Goal: Task Accomplishment & Management: Manage account settings

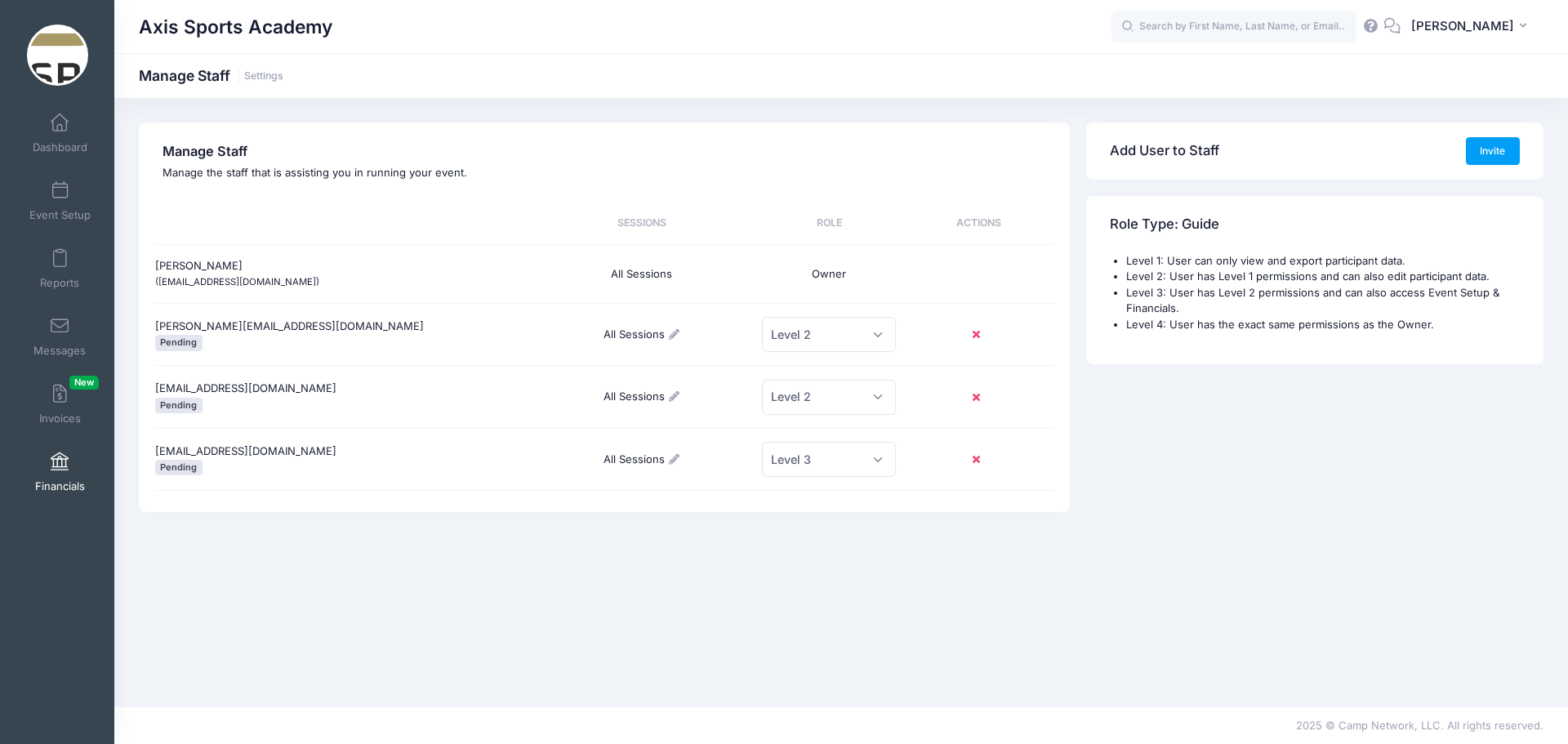
click at [56, 475] on link "Financials" at bounding box center [59, 472] width 77 height 57
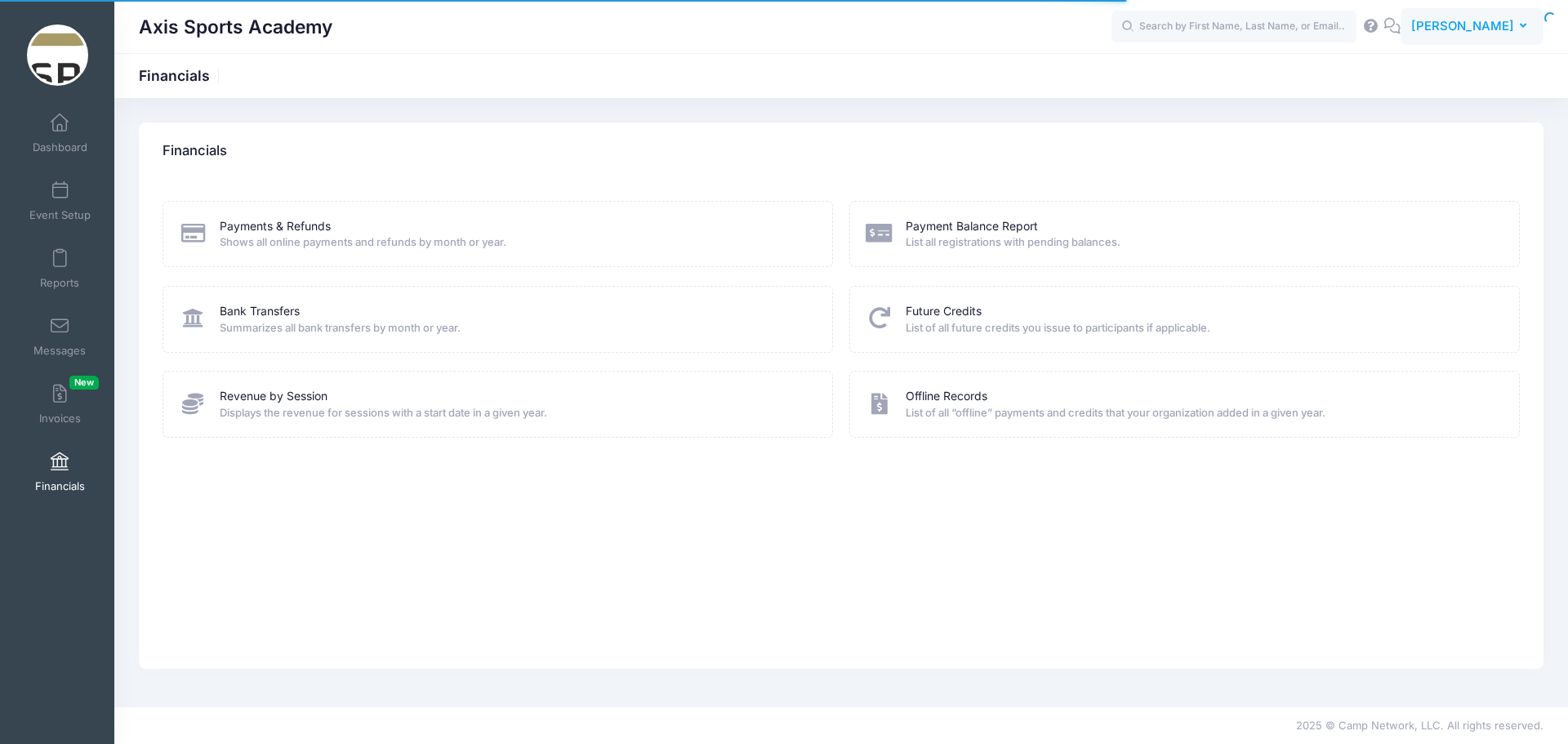
click at [1501, 29] on span "[PERSON_NAME]" at bounding box center [1461, 26] width 103 height 18
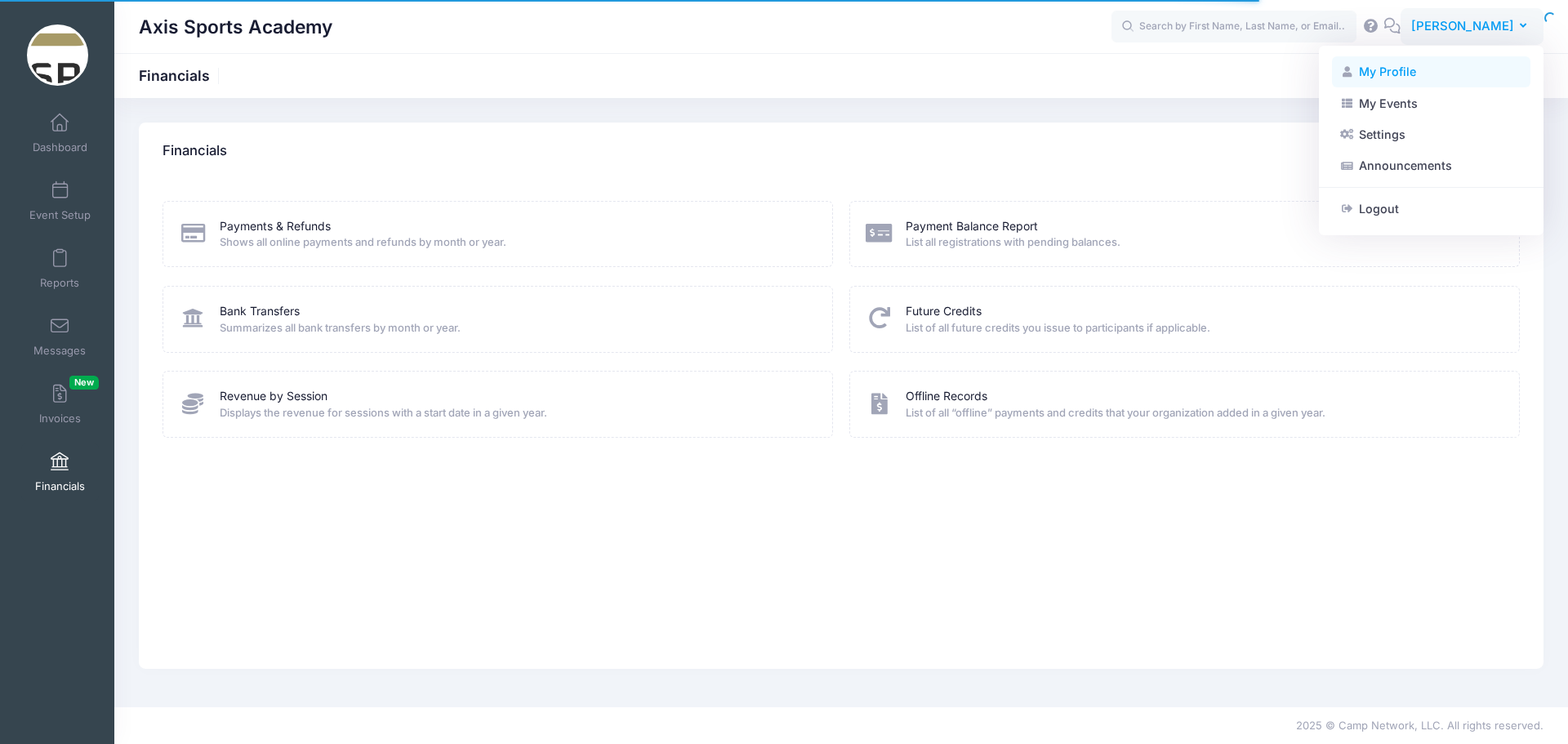
click at [1402, 67] on link "My Profile" at bounding box center [1431, 72] width 199 height 31
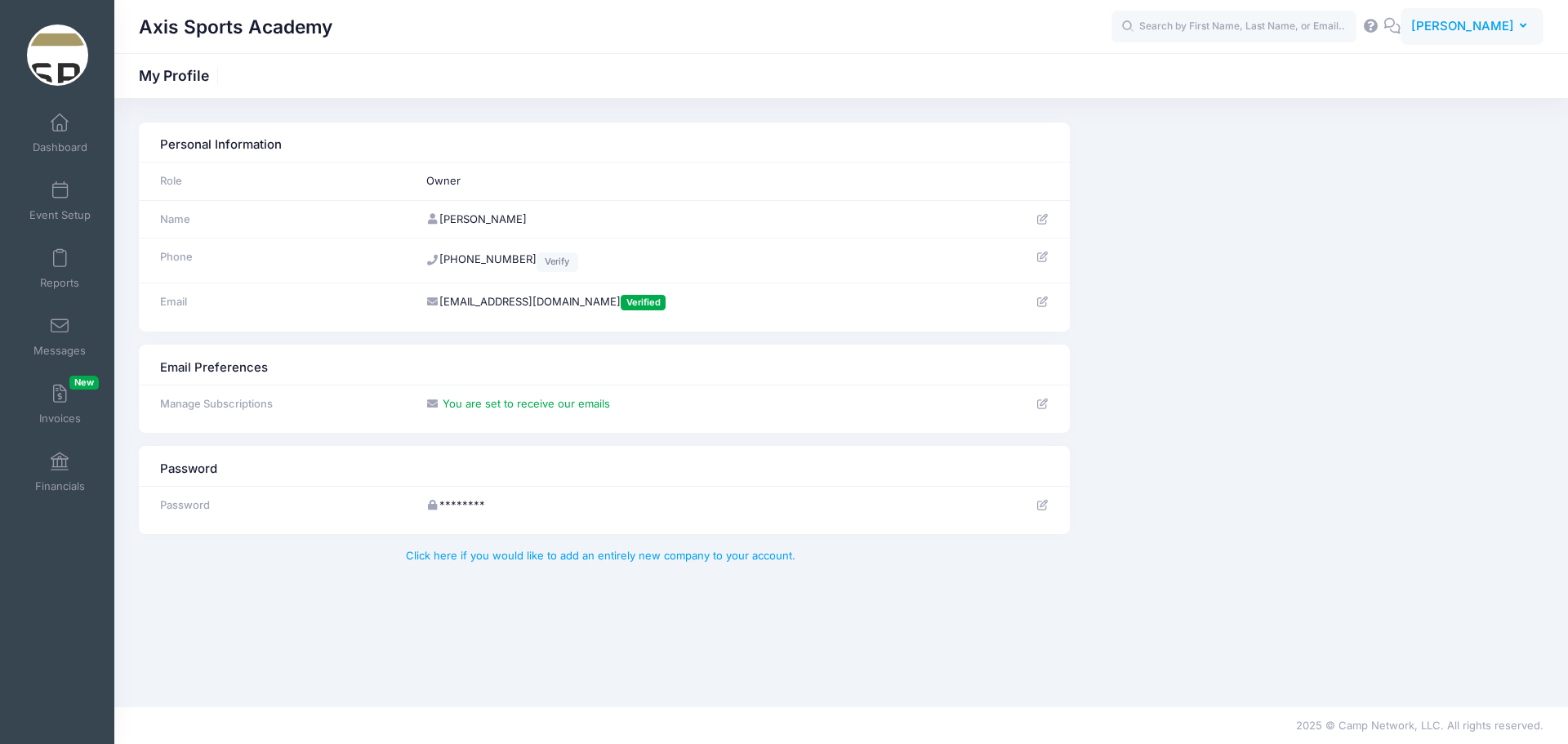
click at [1470, 20] on span "[PERSON_NAME]" at bounding box center [1461, 26] width 103 height 18
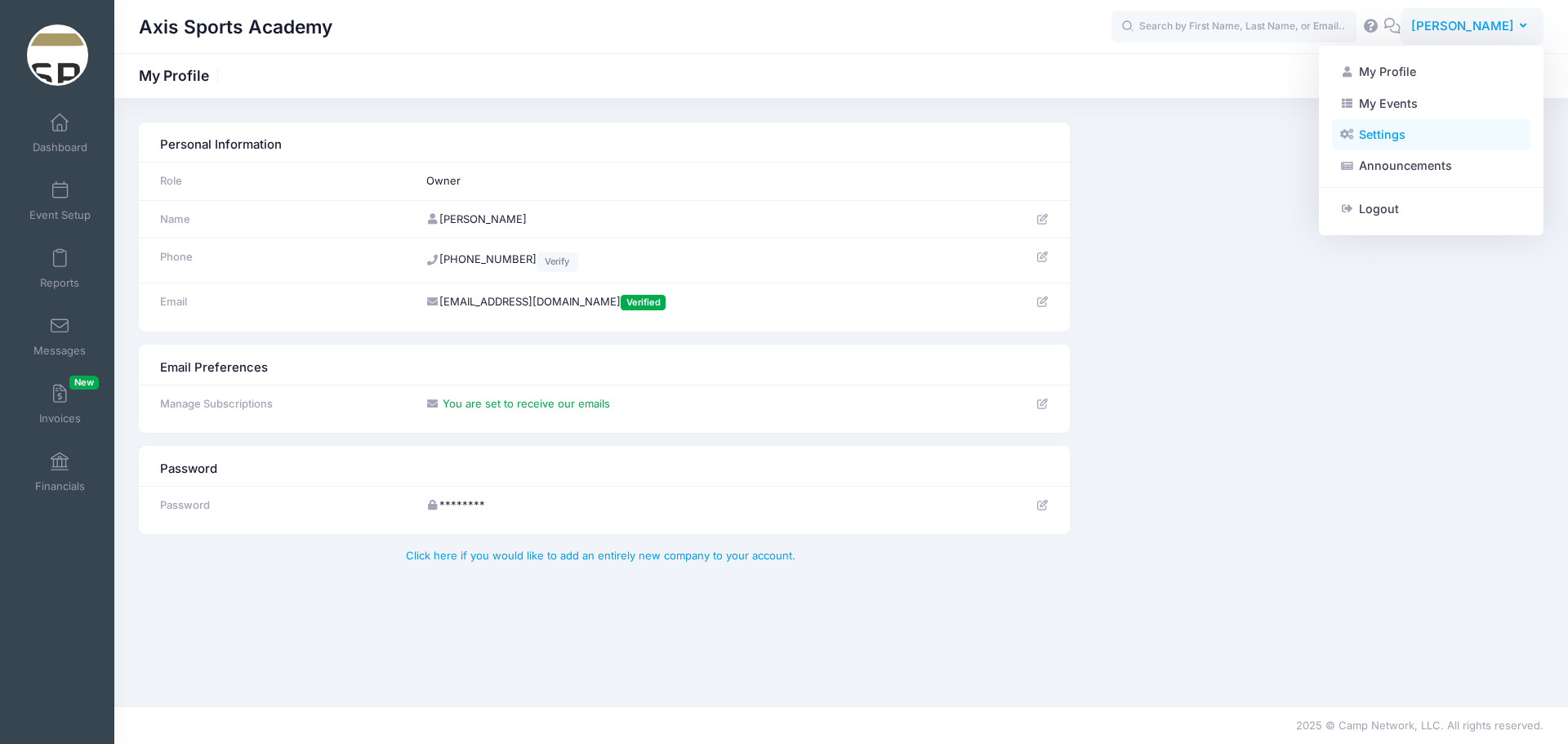
click at [1391, 135] on link "Settings" at bounding box center [1431, 135] width 199 height 31
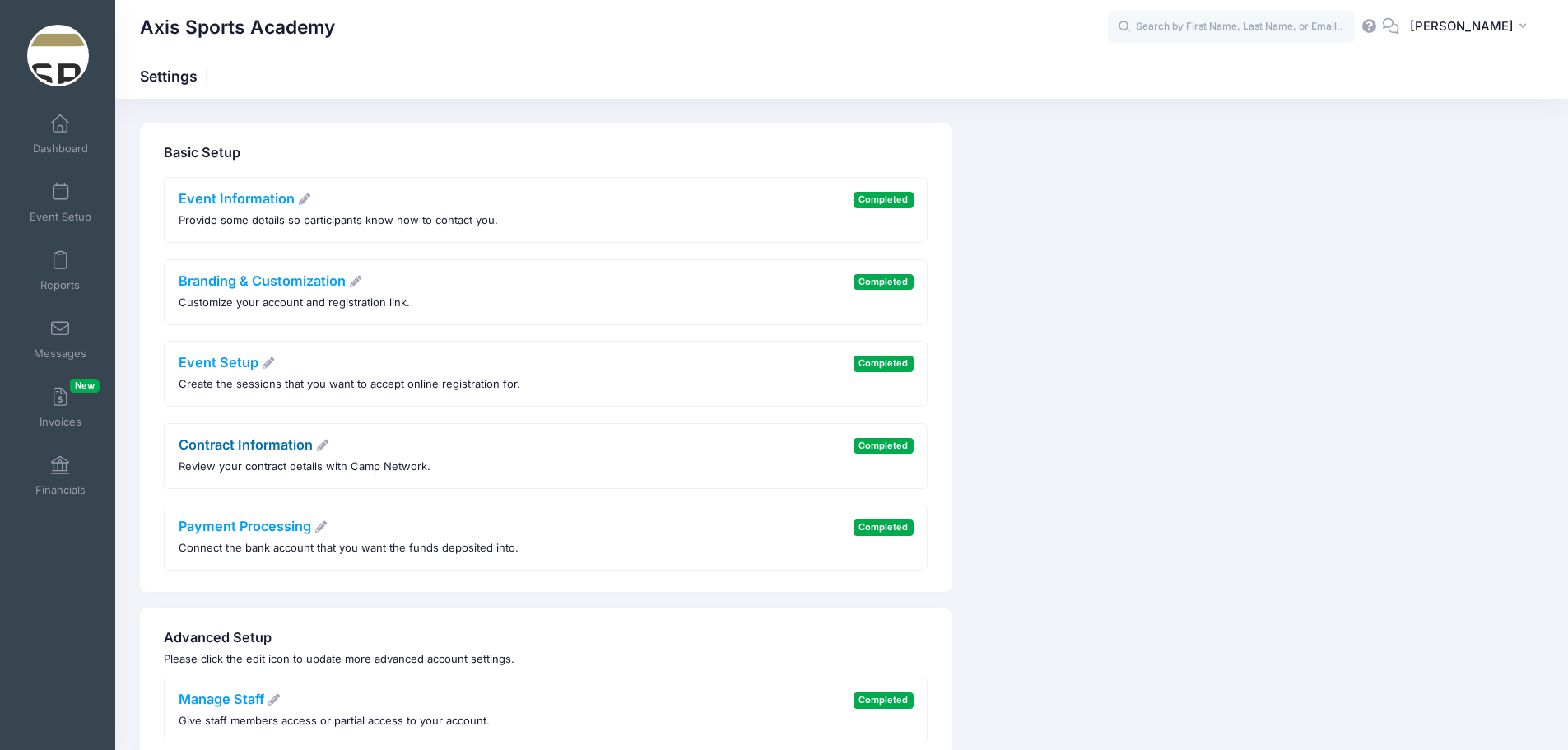
click at [286, 446] on link "Contract Information" at bounding box center [254, 444] width 151 height 17
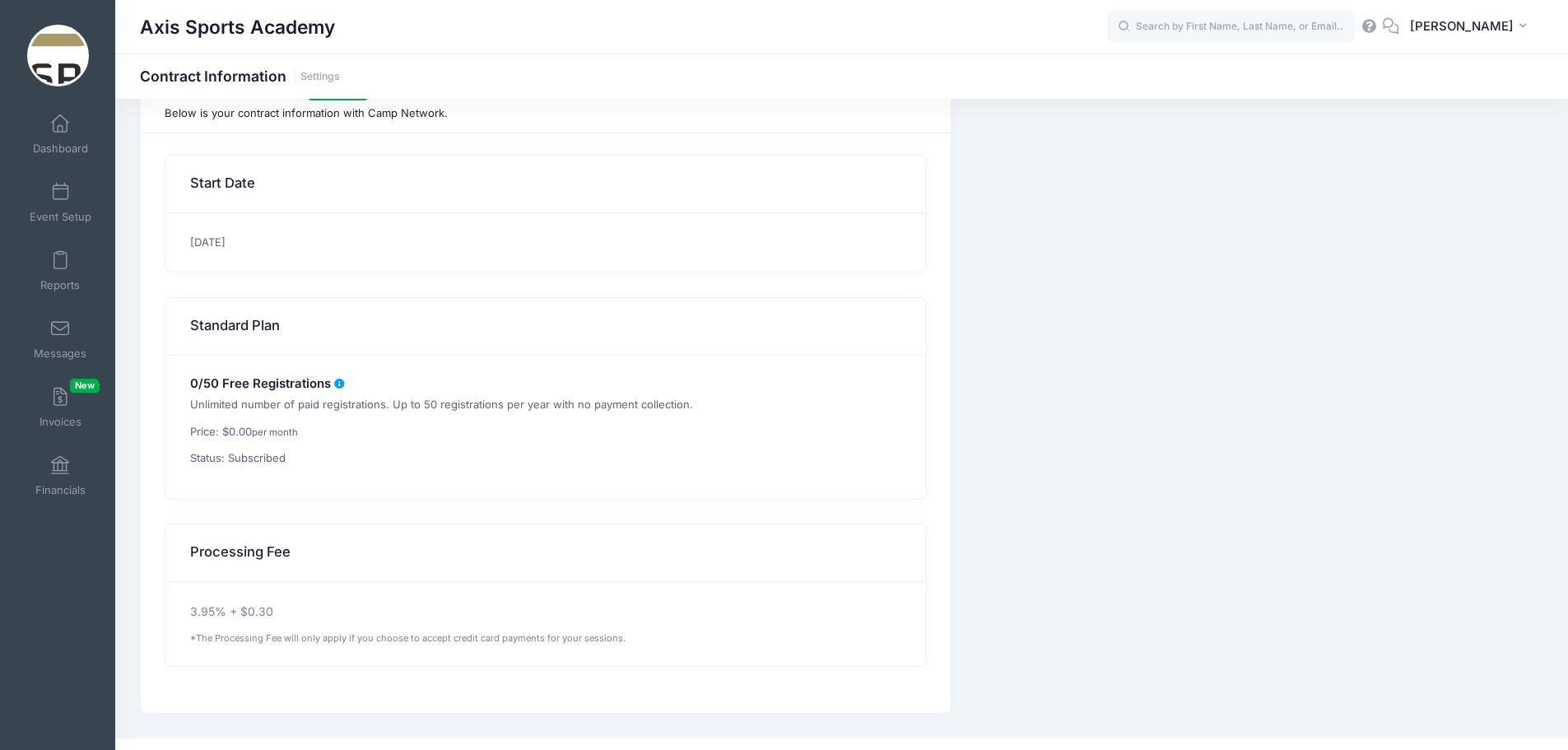
scroll to position [76, 0]
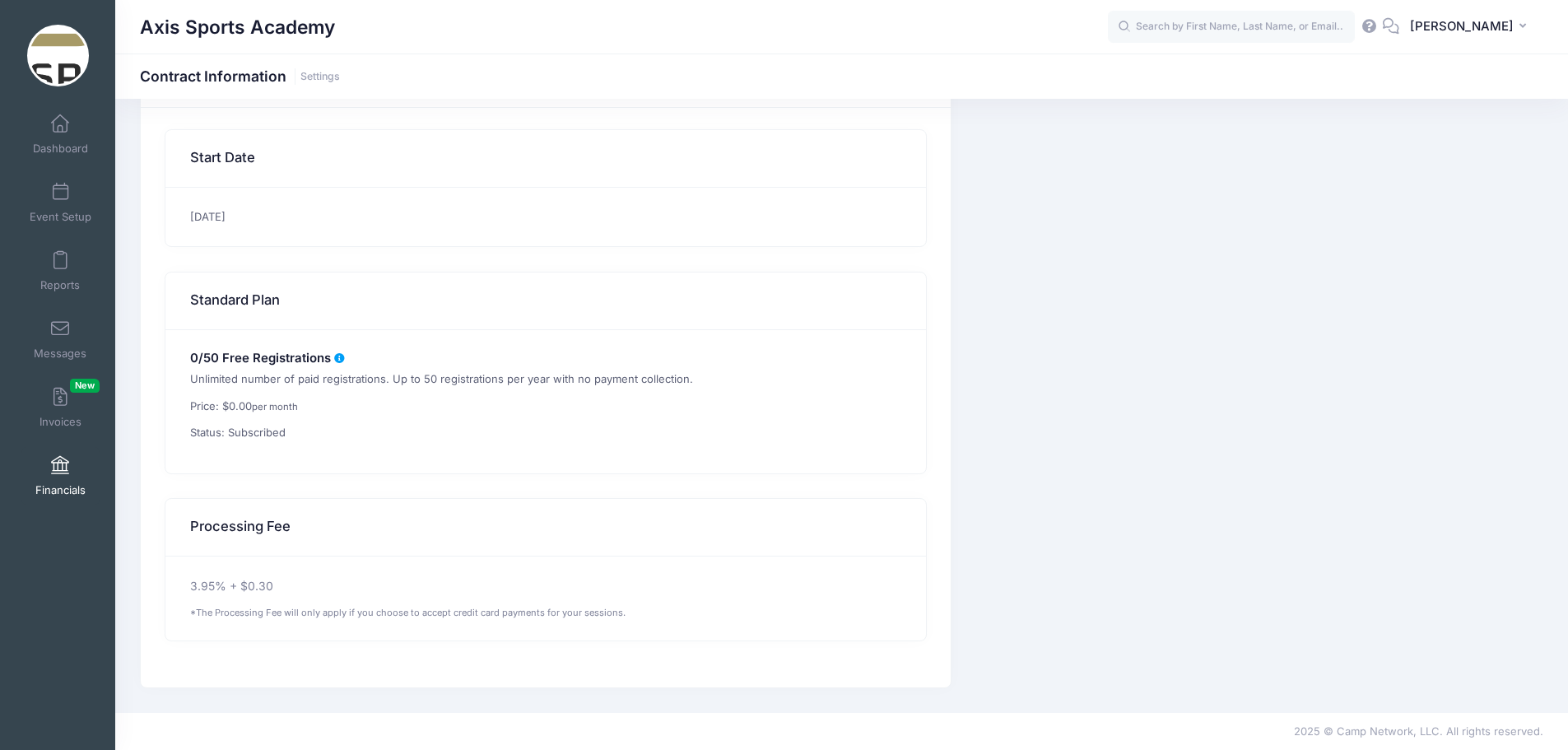
click at [60, 462] on span at bounding box center [60, 466] width 0 height 18
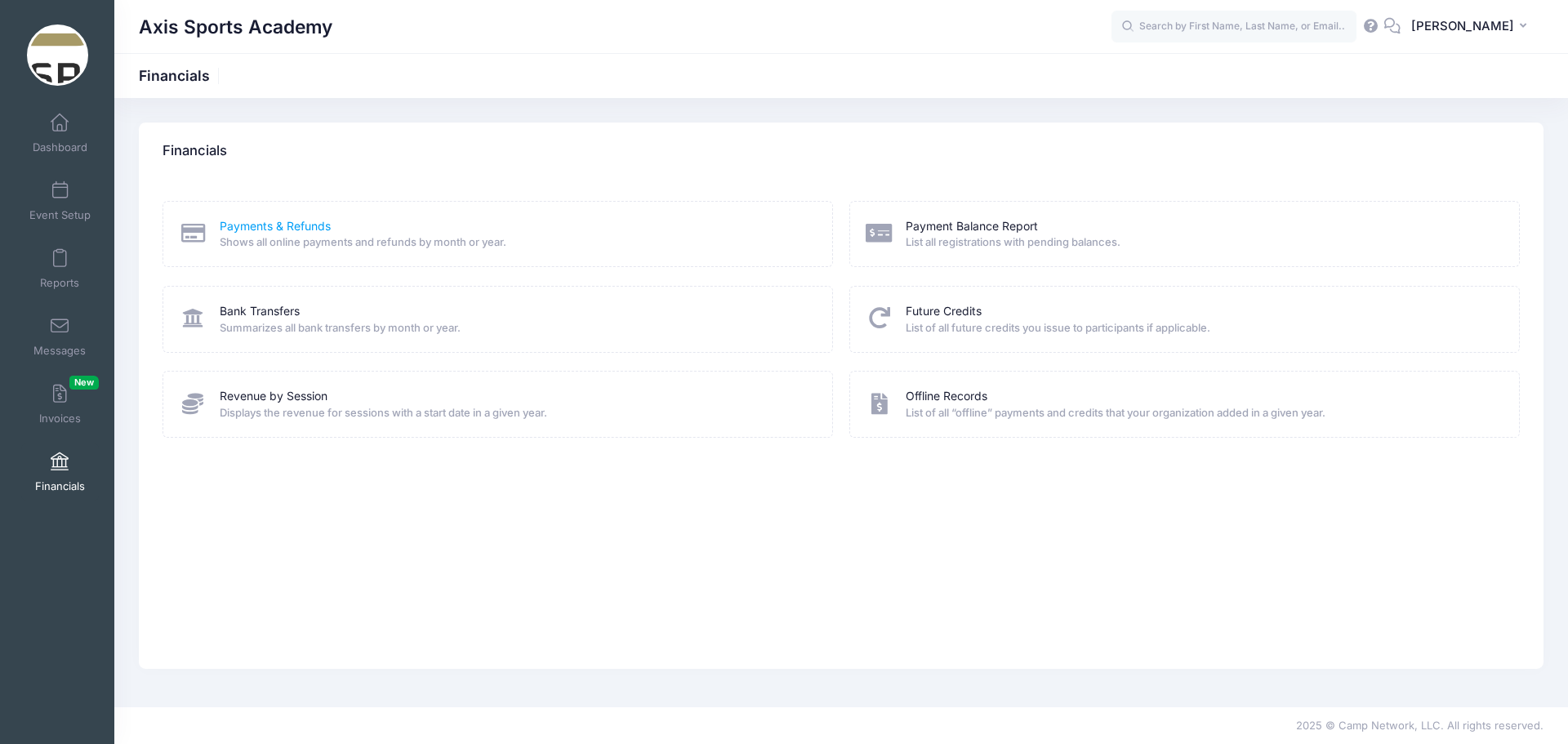
click at [261, 223] on link "Payments & Refunds" at bounding box center [275, 226] width 111 height 17
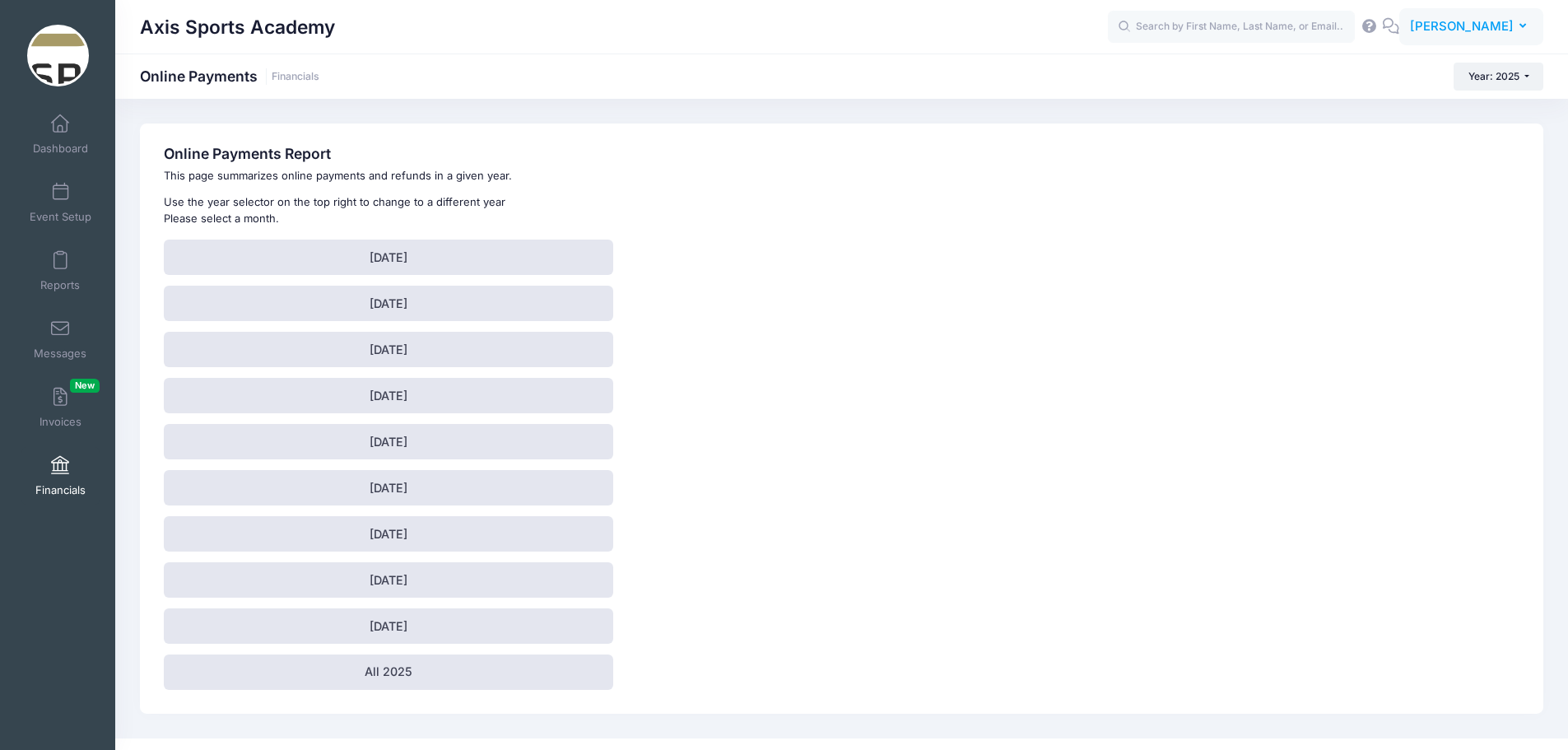
click at [1500, 27] on span "[PERSON_NAME]" at bounding box center [1462, 27] width 104 height 18
click at [1386, 129] on link "Settings" at bounding box center [1430, 136] width 200 height 31
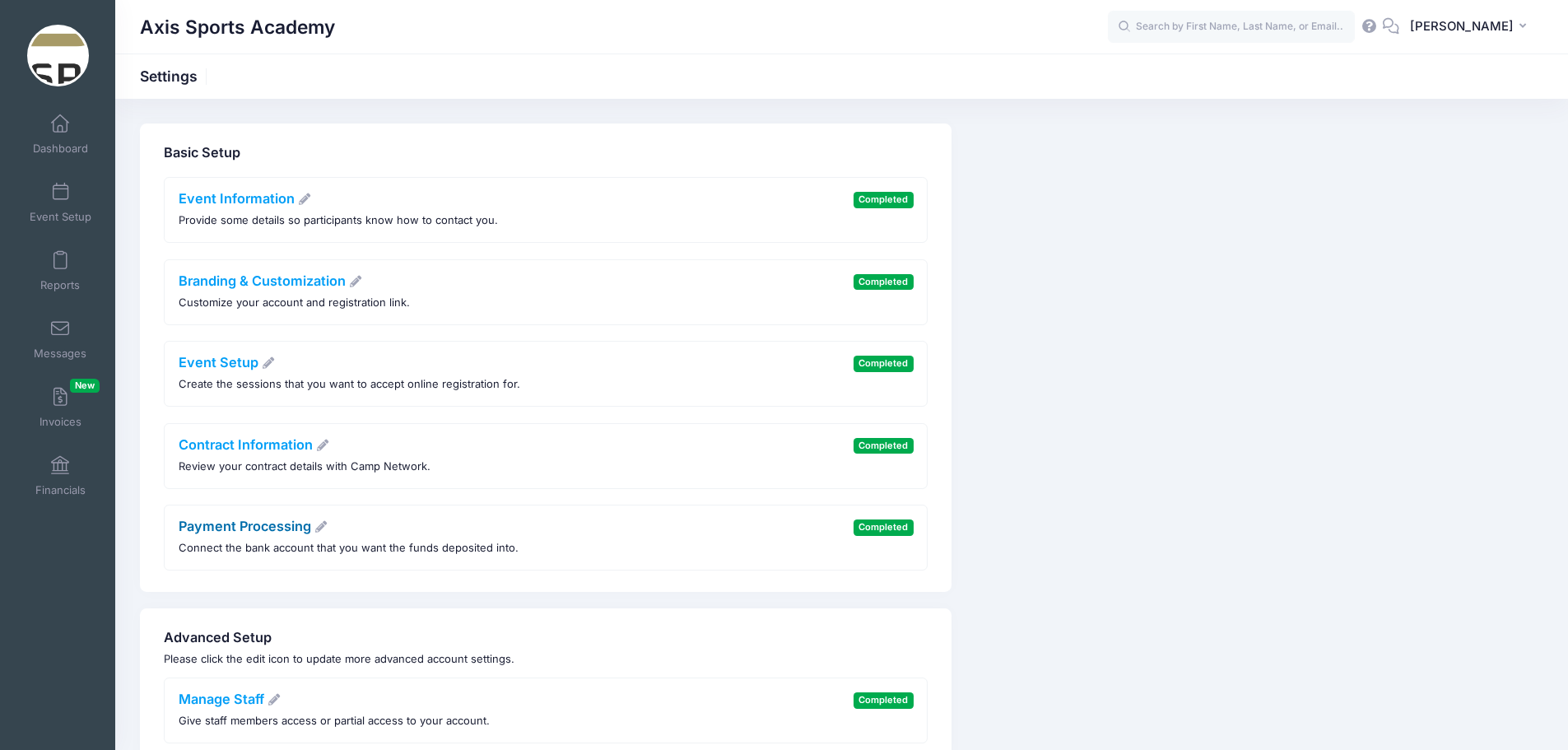
click at [272, 521] on link "Payment Processing" at bounding box center [253, 526] width 150 height 17
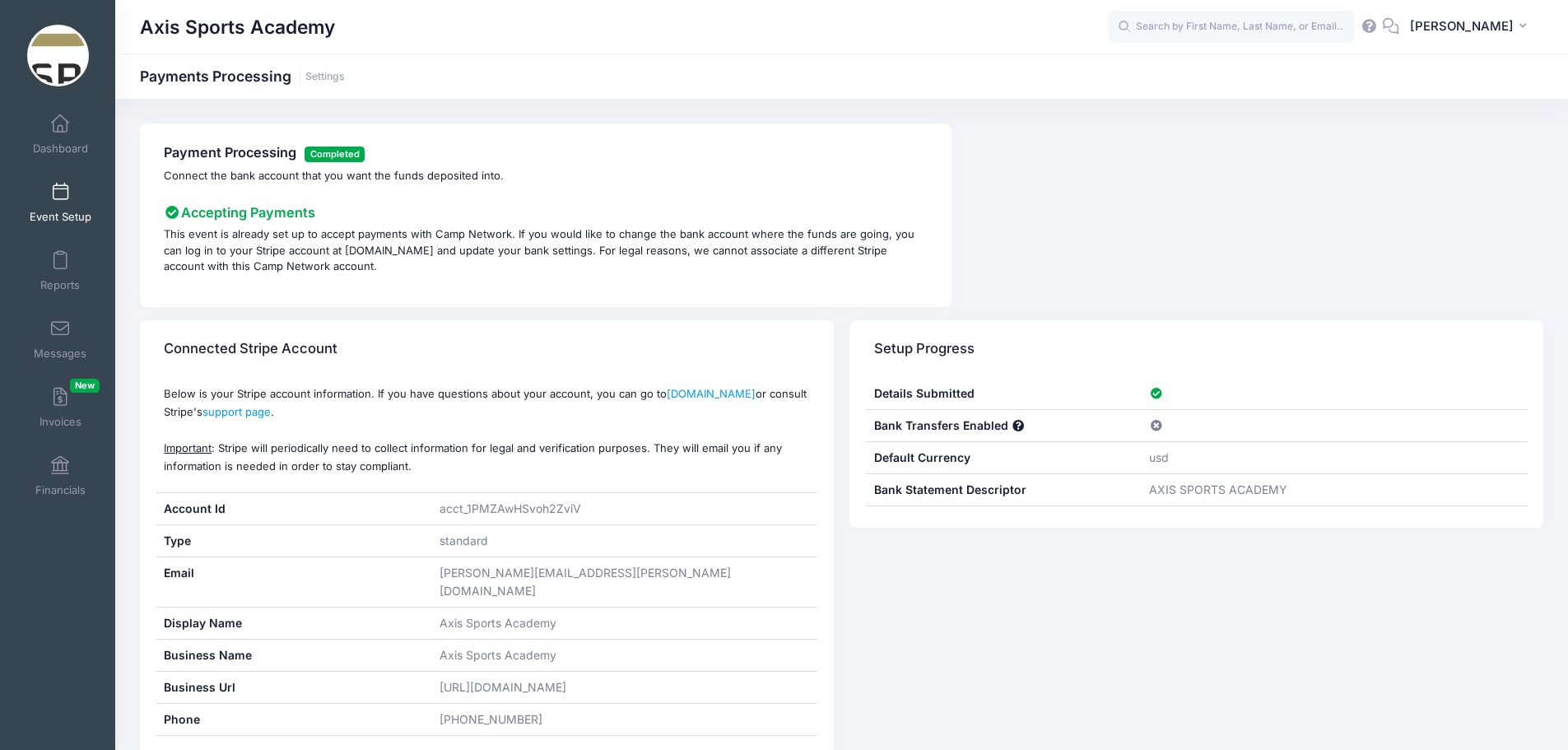
click at [60, 204] on link "Event Setup" at bounding box center [60, 202] width 78 height 58
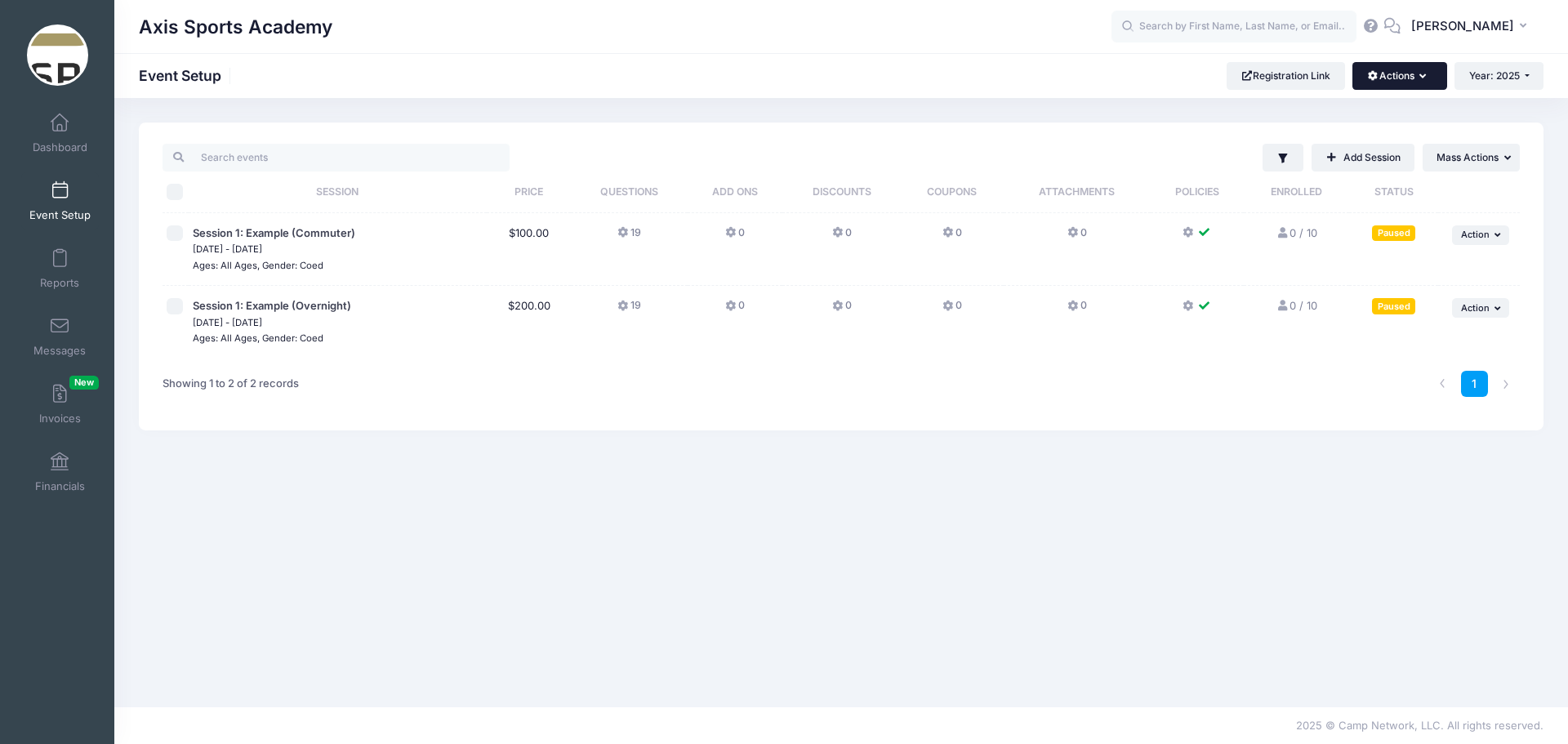
click at [1410, 78] on button "Actions" at bounding box center [1399, 76] width 94 height 27
click at [1402, 148] on link "Customization Options" at bounding box center [1344, 147] width 188 height 31
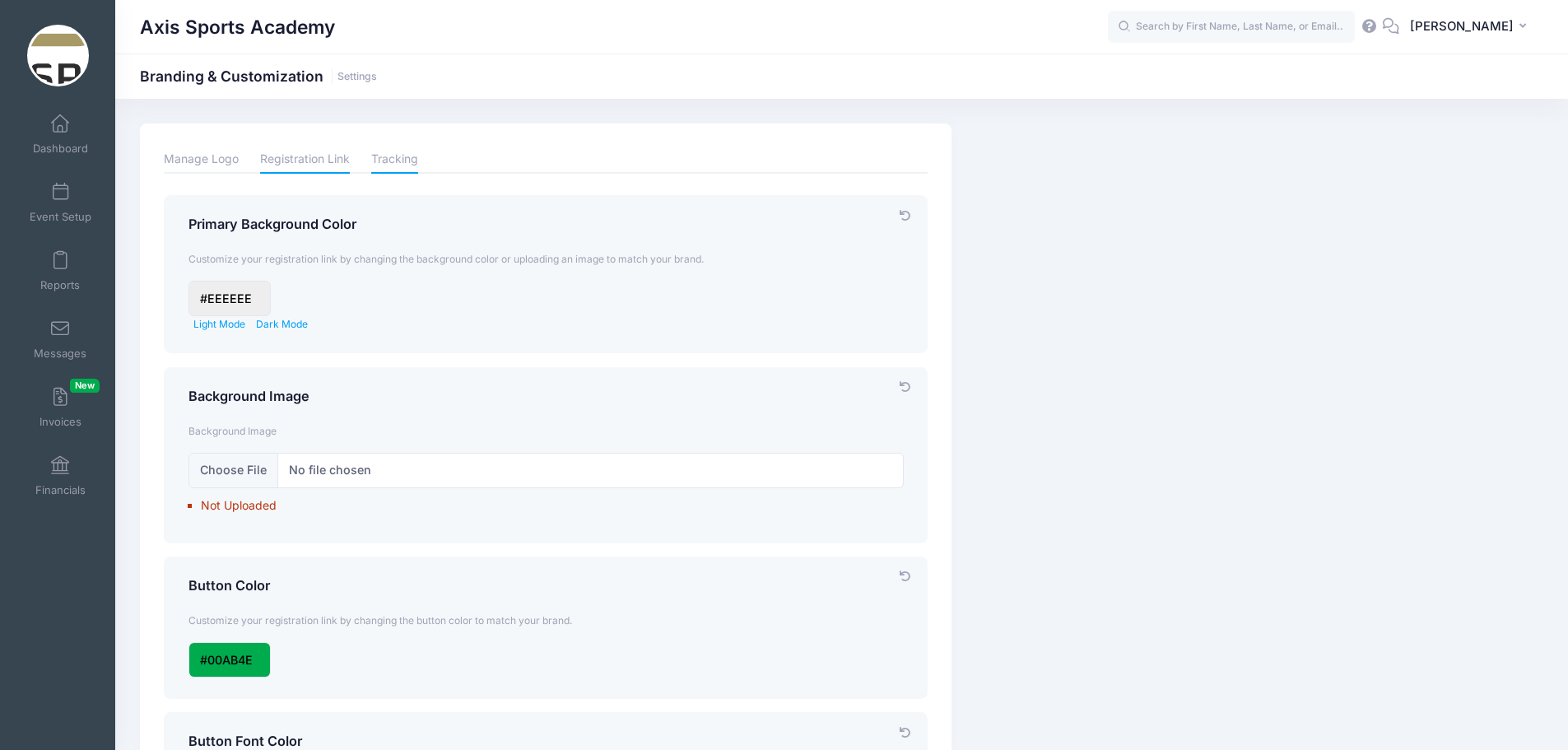
click at [397, 155] on link "Tracking" at bounding box center [394, 159] width 47 height 28
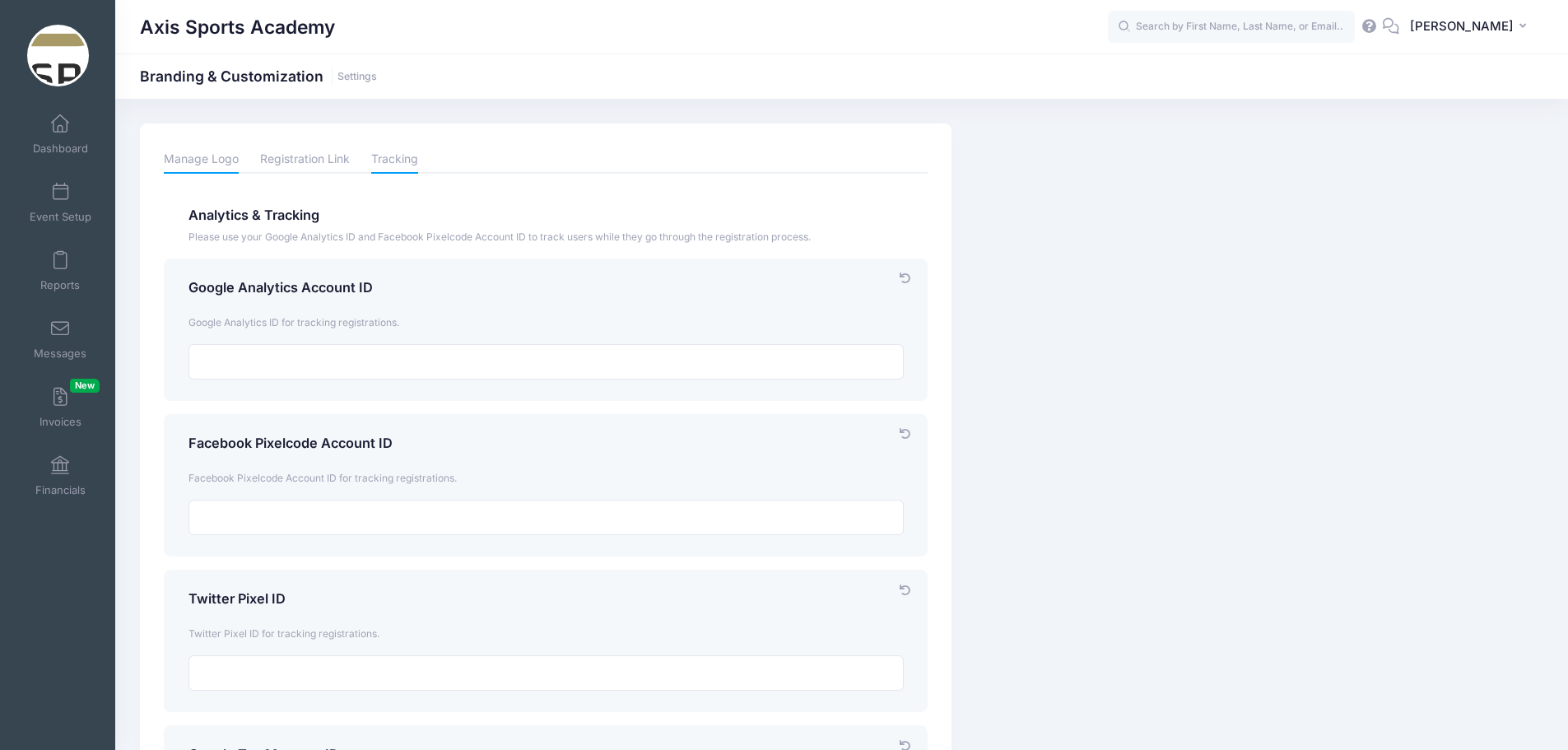
click at [207, 156] on link "Manage Logo" at bounding box center [201, 159] width 75 height 28
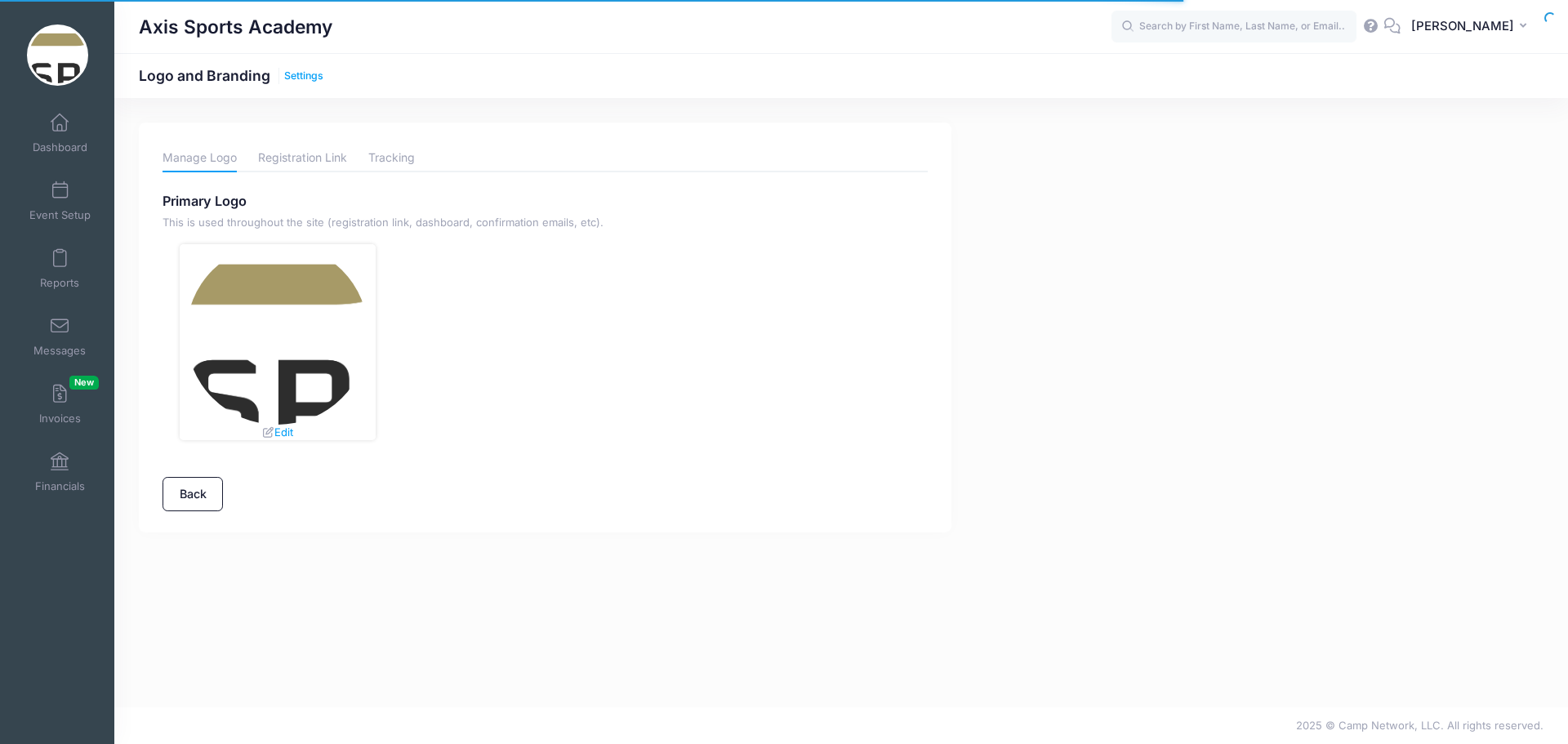
click at [300, 75] on link "Settings" at bounding box center [303, 76] width 39 height 12
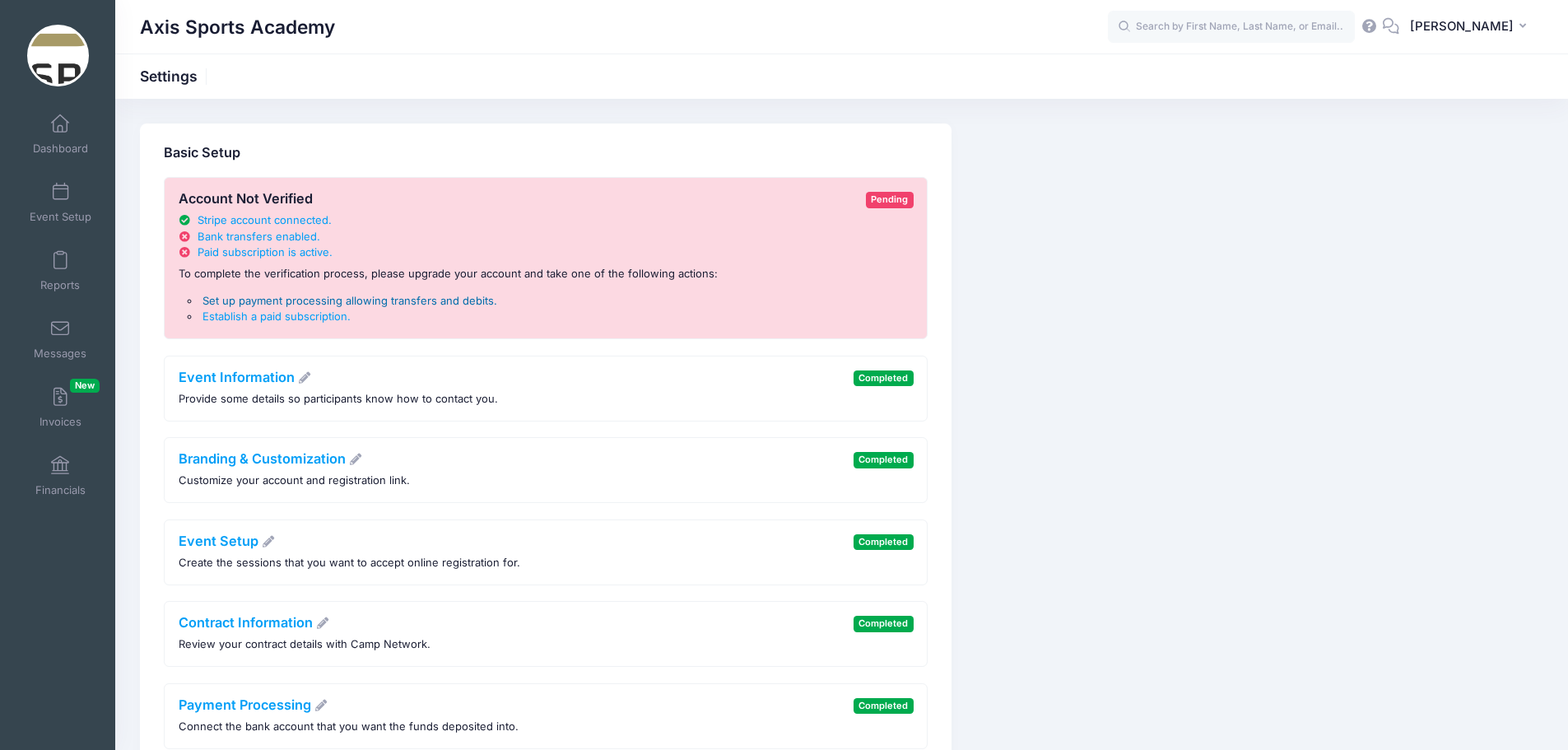
click at [270, 298] on span "Set up payment processing allowing transfers and debits" at bounding box center [348, 300] width 291 height 13
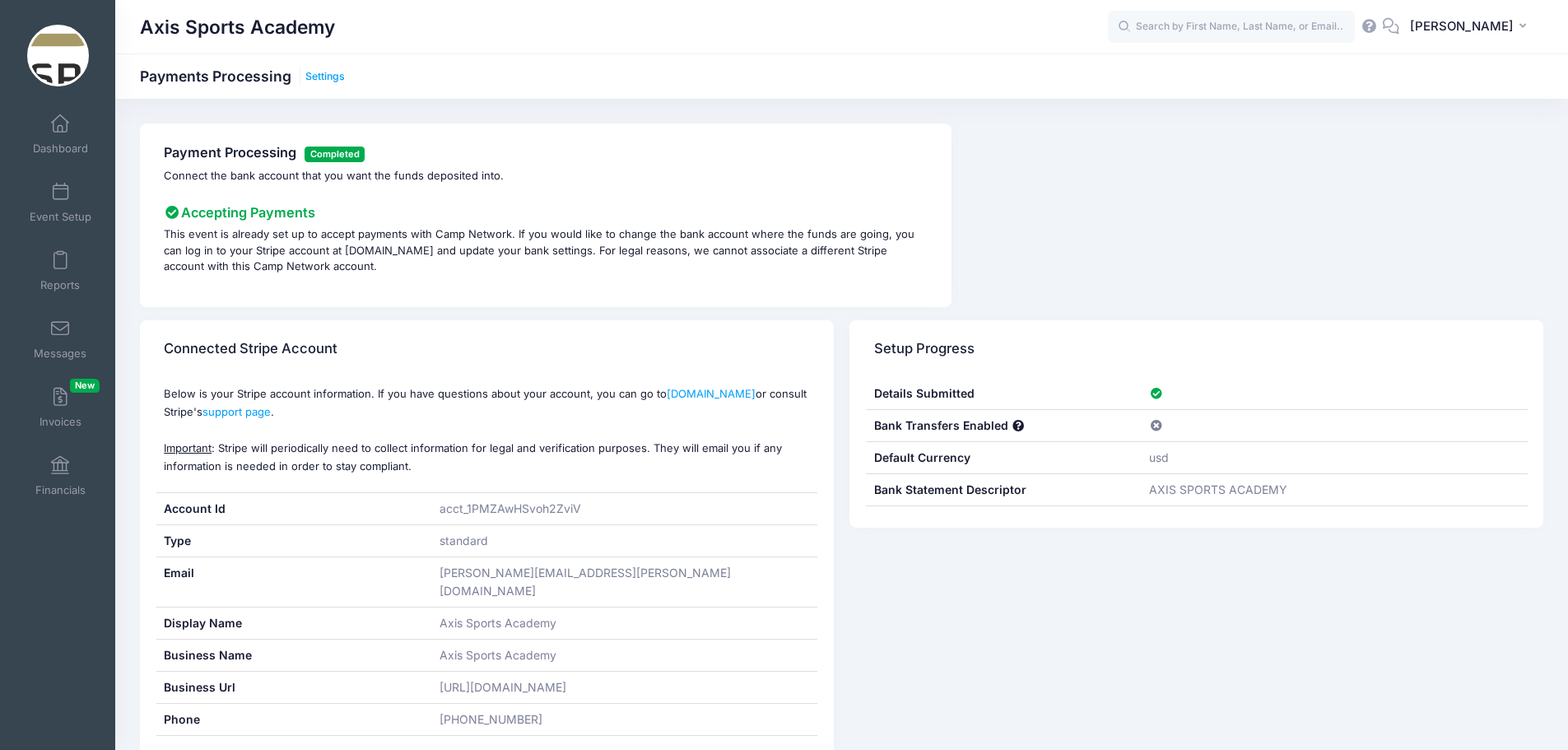
click at [320, 72] on link "Settings" at bounding box center [325, 76] width 39 height 12
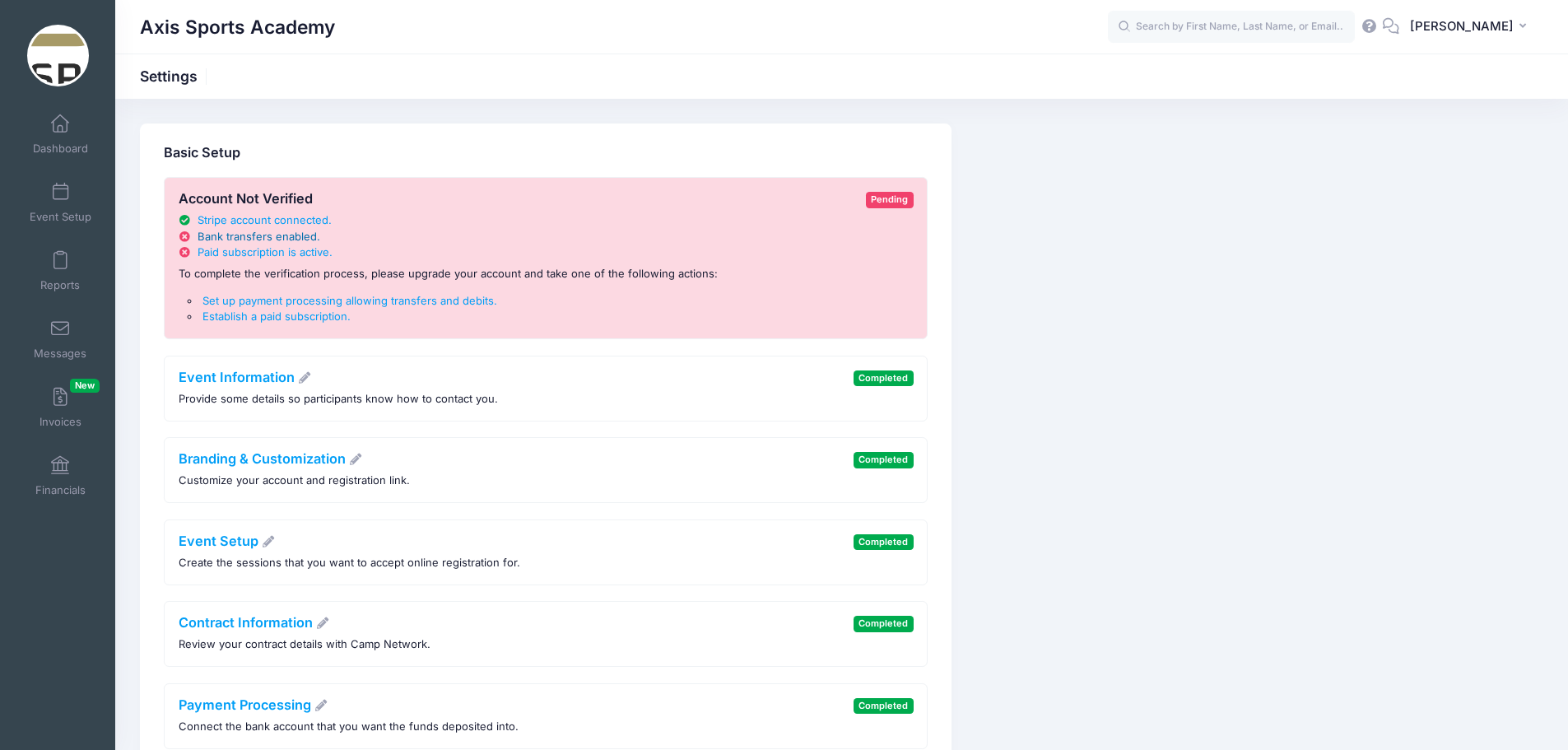
click at [217, 237] on span "Bank transfers enabled" at bounding box center [257, 236] width 119 height 13
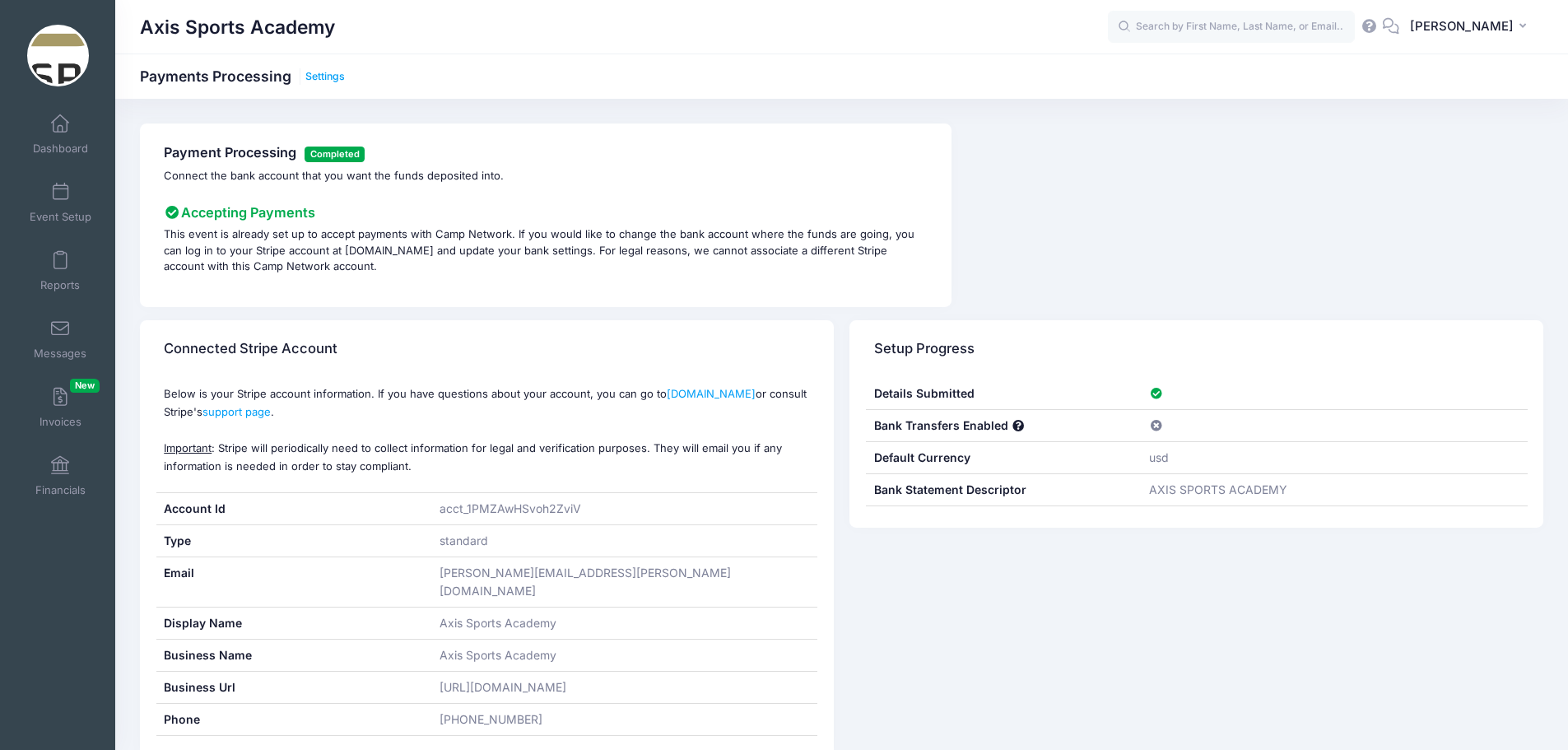
click at [322, 76] on link "Settings" at bounding box center [325, 76] width 39 height 12
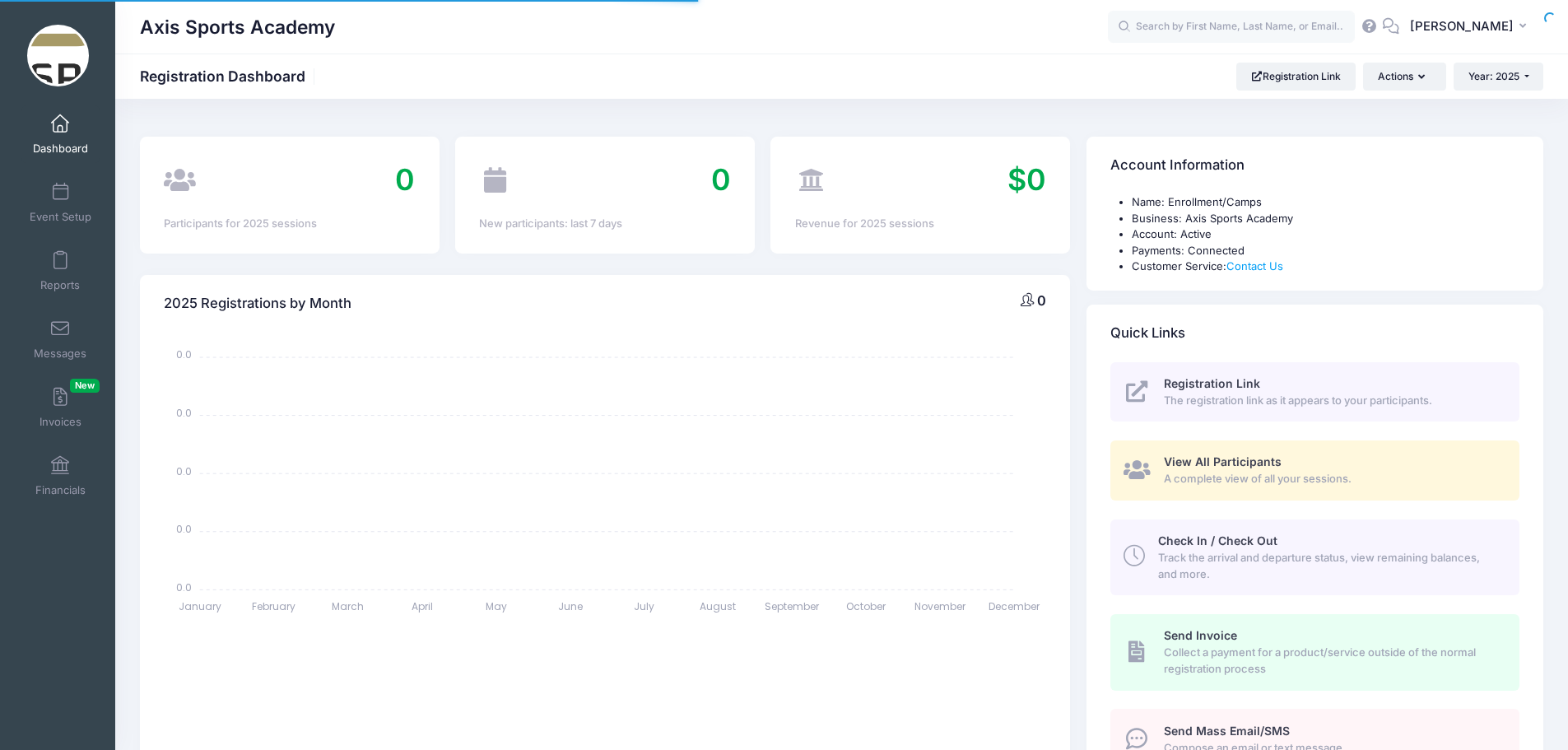
select select
click at [60, 131] on span at bounding box center [60, 125] width 0 height 18
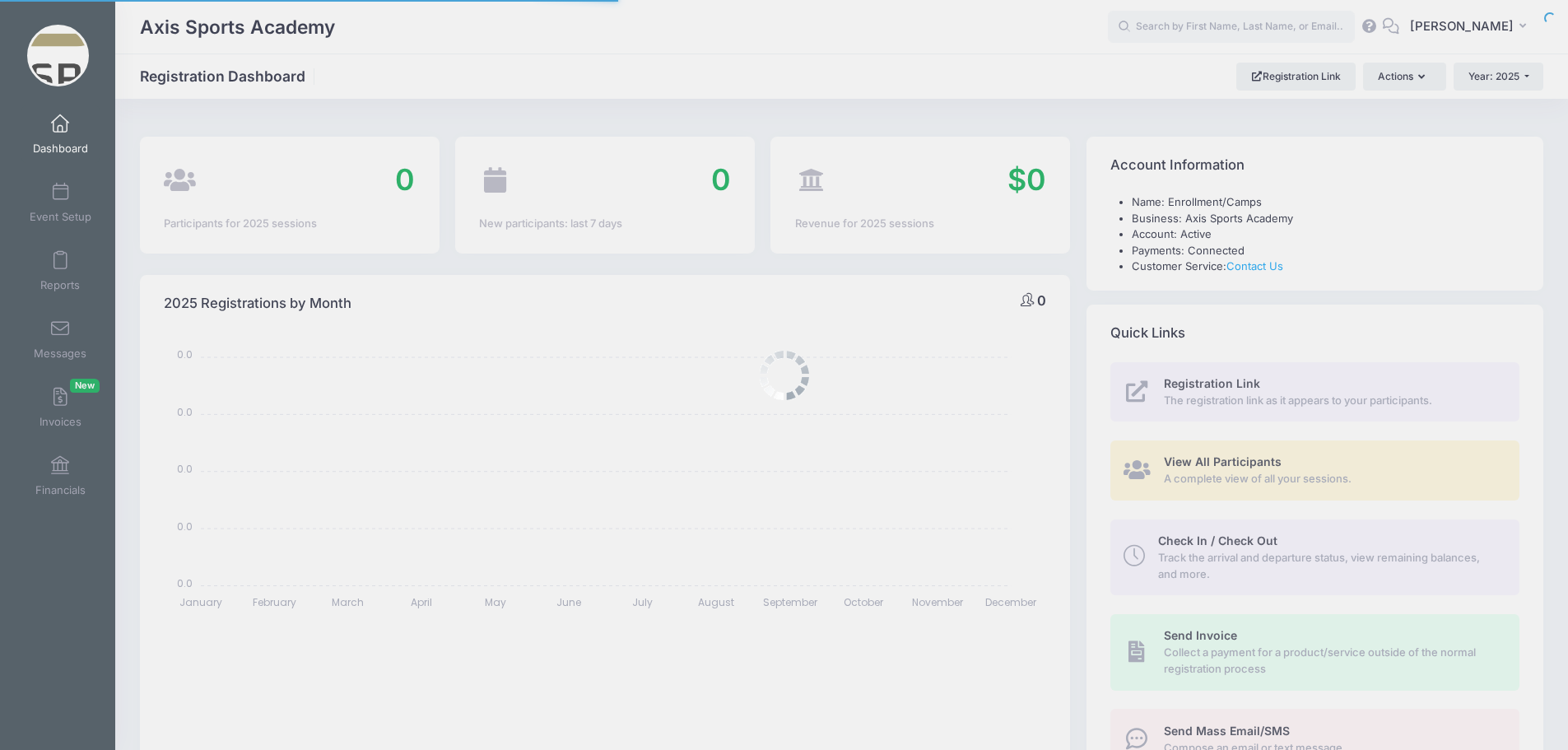
select select
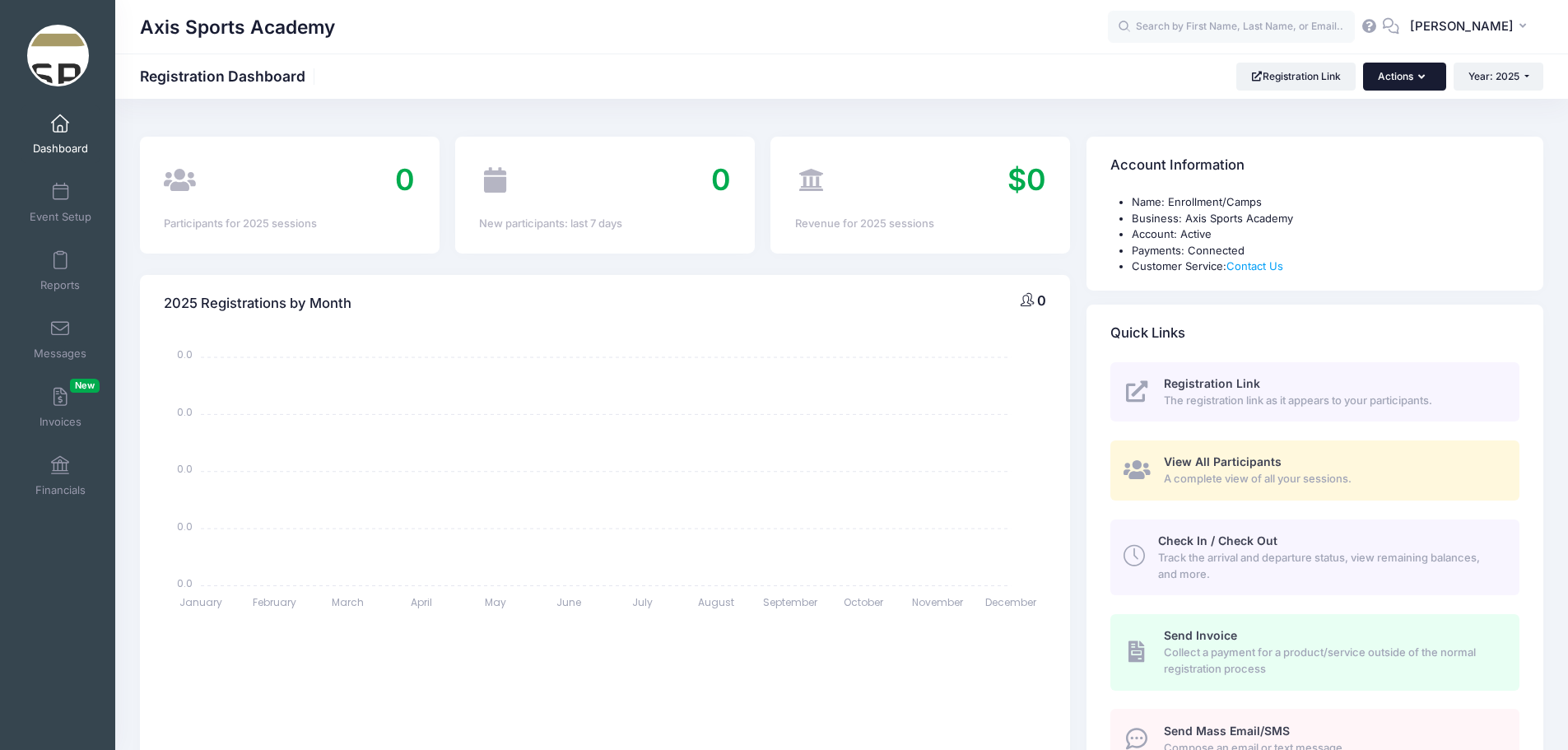
click at [1414, 74] on button "Actions" at bounding box center [1405, 76] width 83 height 28
click at [1352, 127] on link "Check In/Check Out" at bounding box center [1362, 117] width 149 height 31
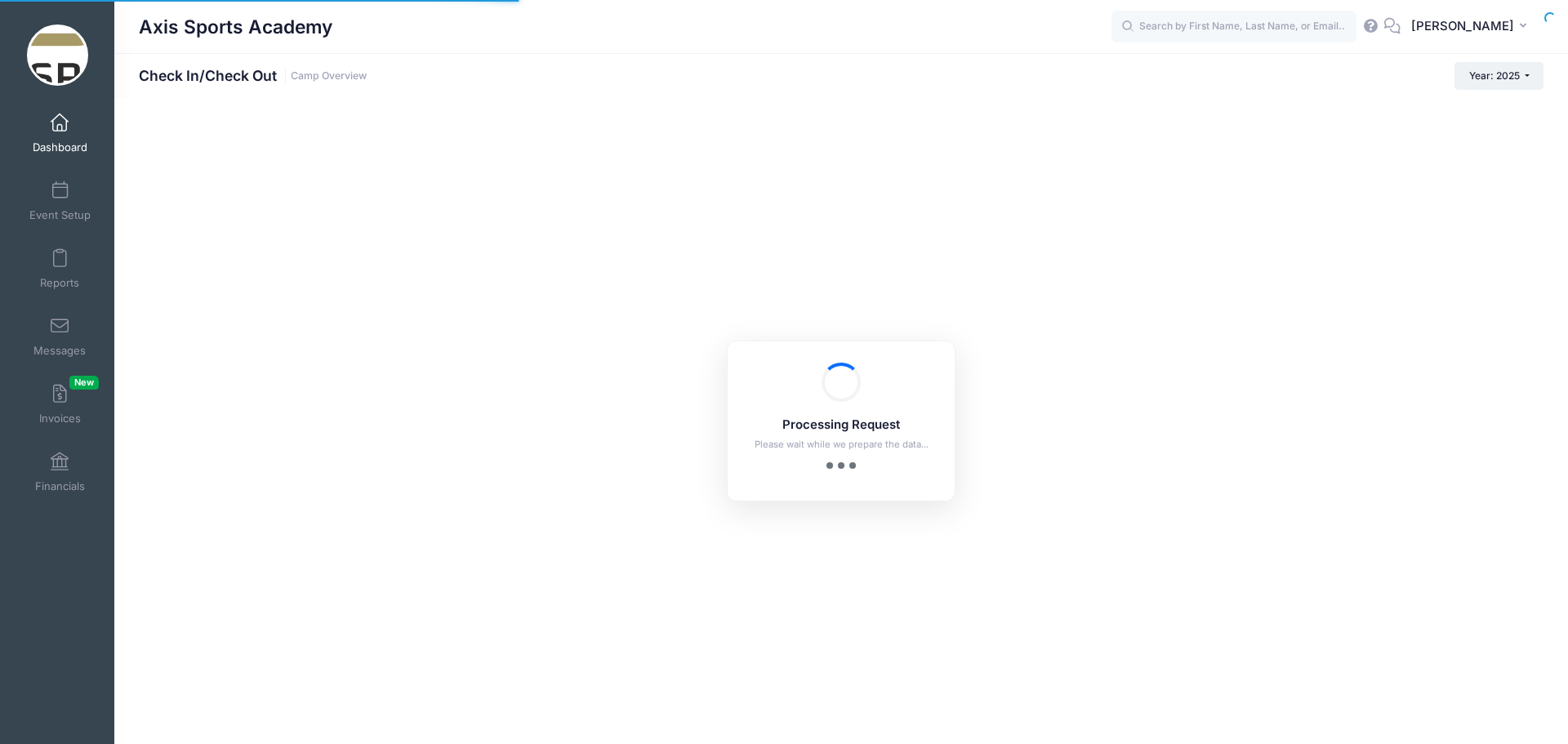
checkbox input "true"
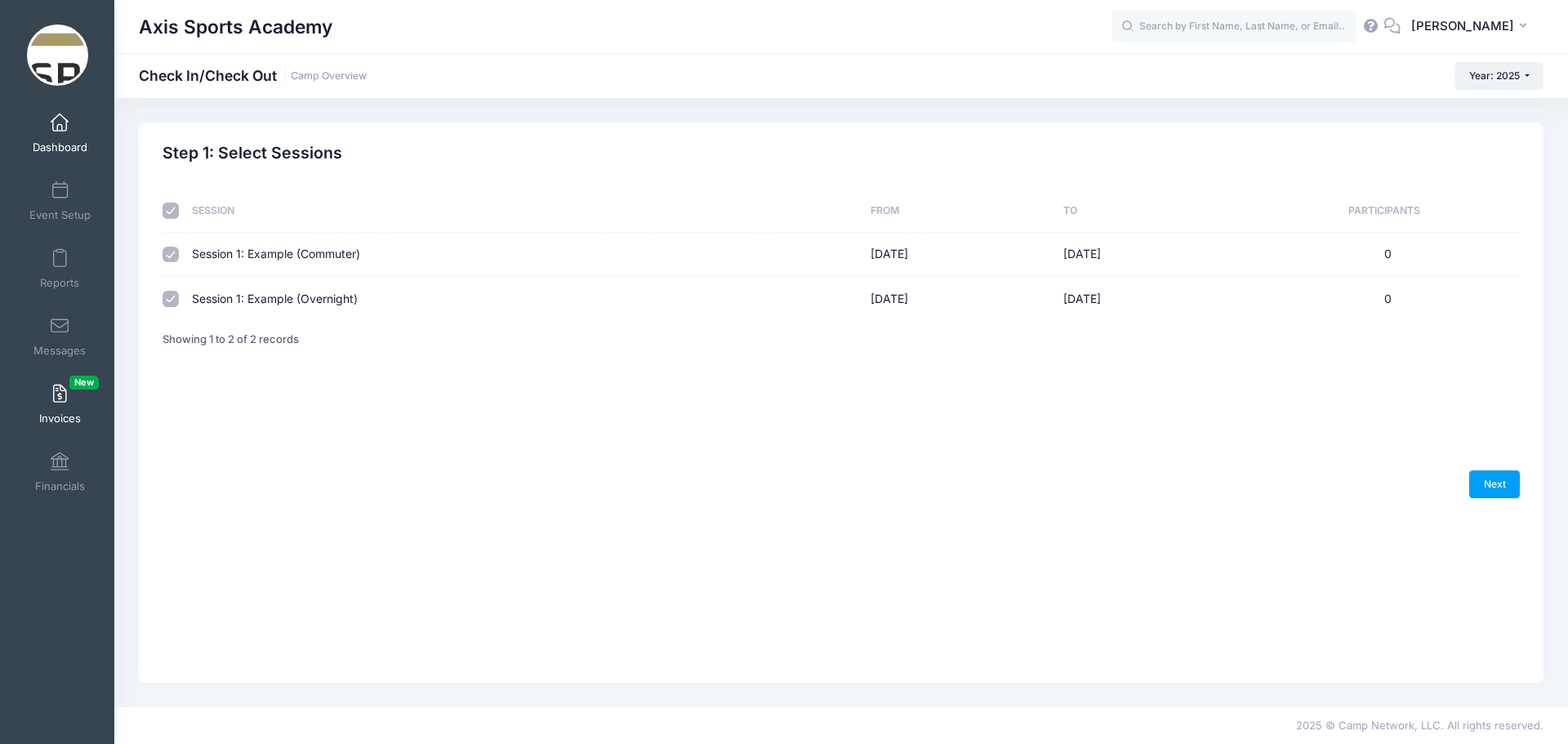
click at [51, 415] on span "Invoices New" at bounding box center [60, 418] width 42 height 14
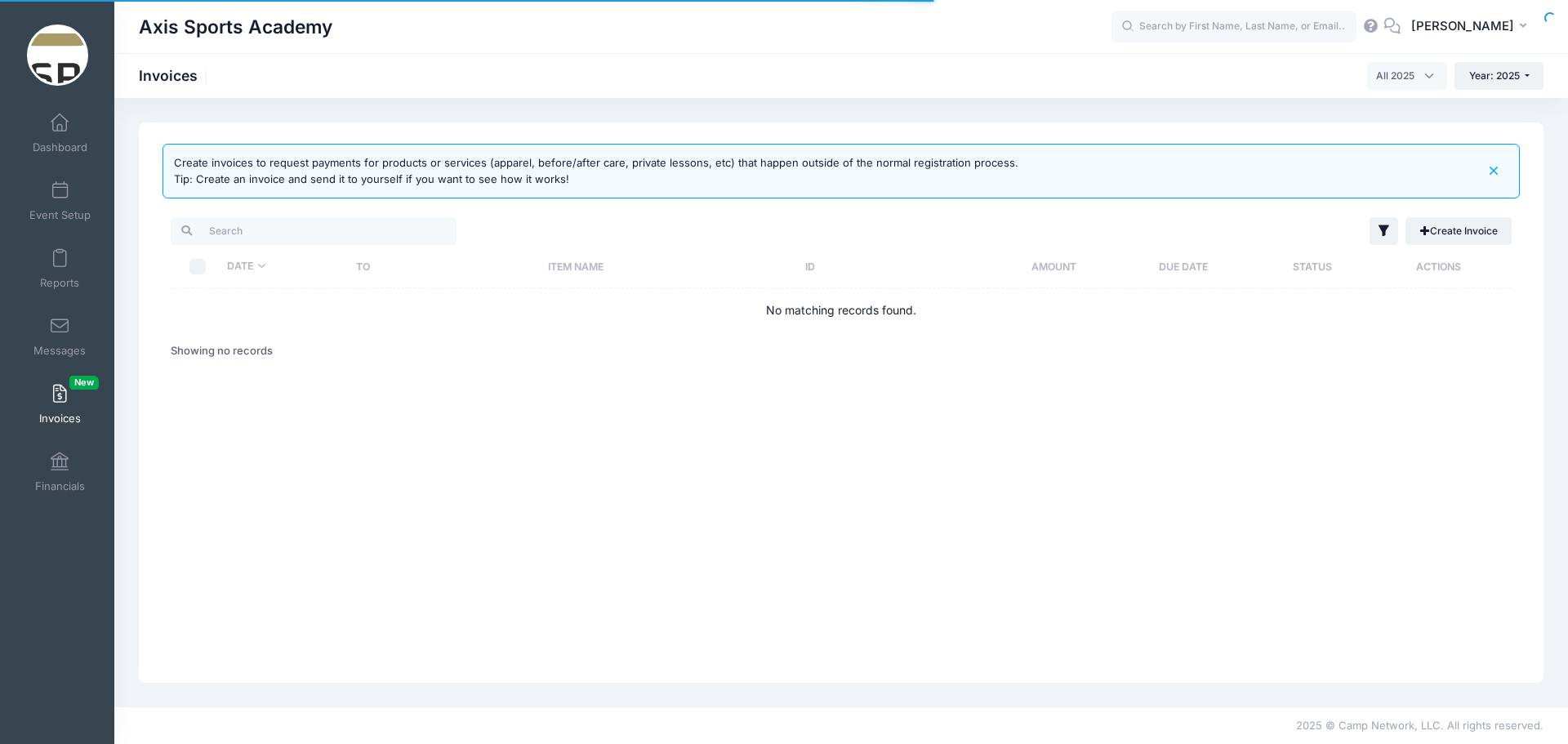
select select
click at [46, 481] on span "Financials" at bounding box center [60, 485] width 50 height 14
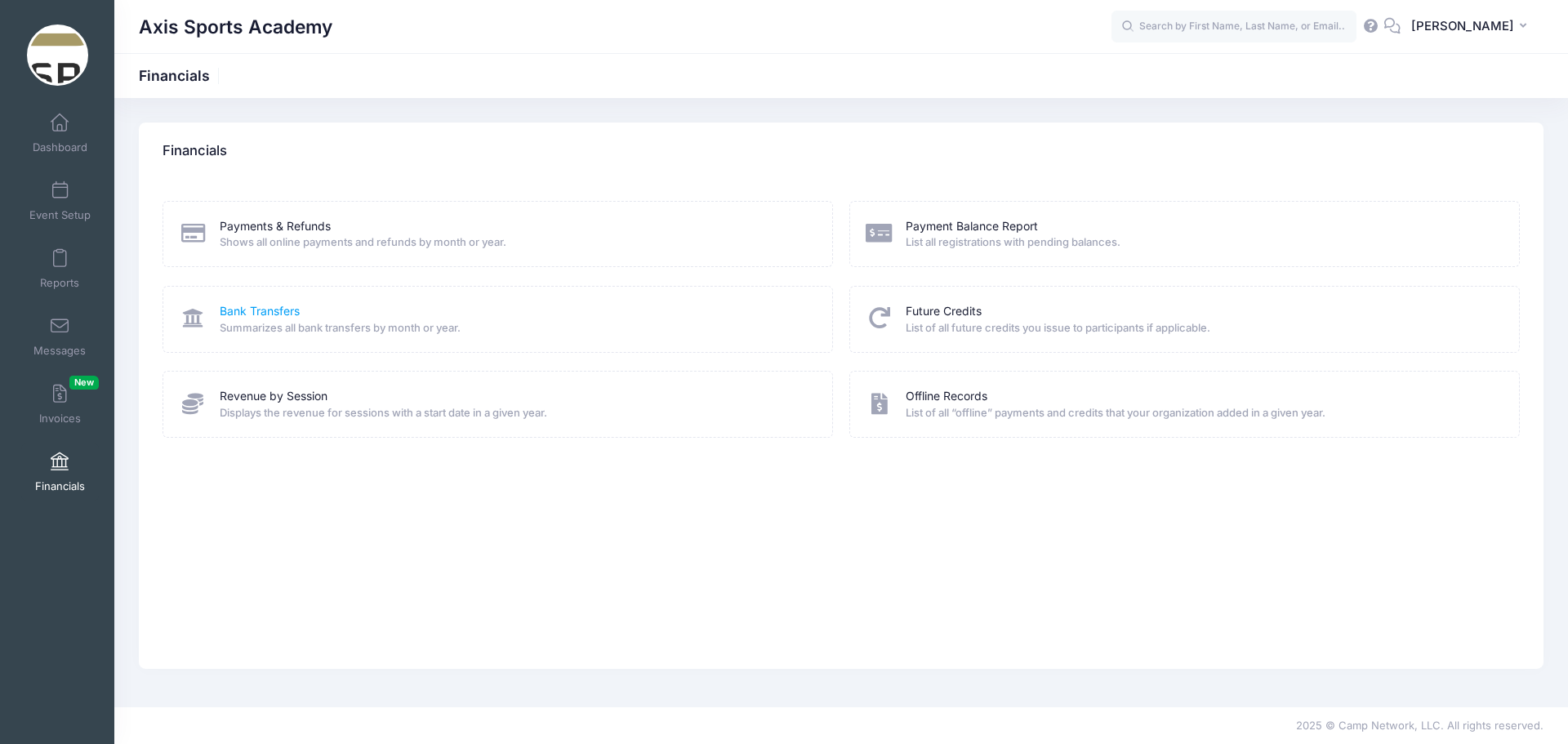
click at [258, 312] on link "Bank Transfers" at bounding box center [260, 311] width 80 height 17
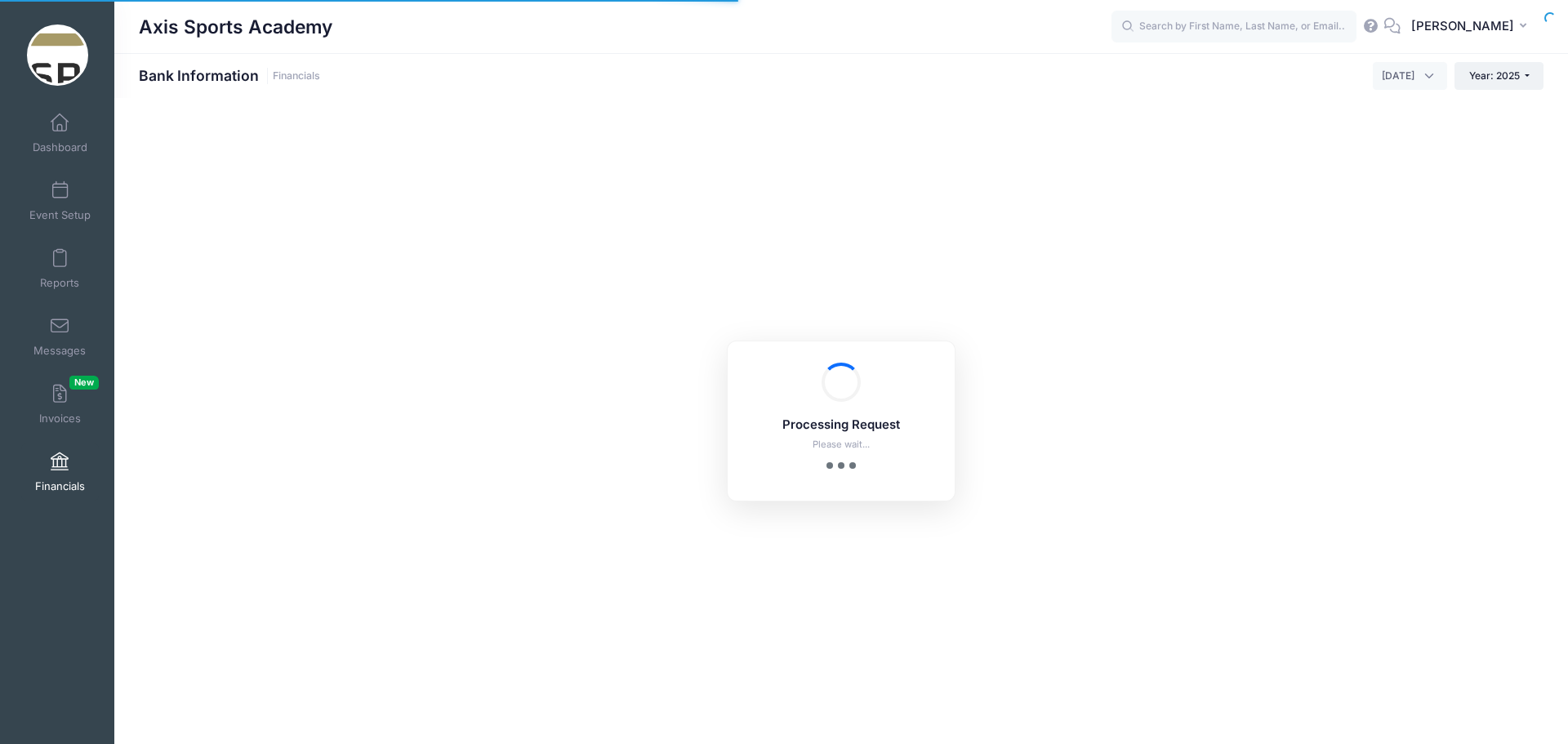
select select "10"
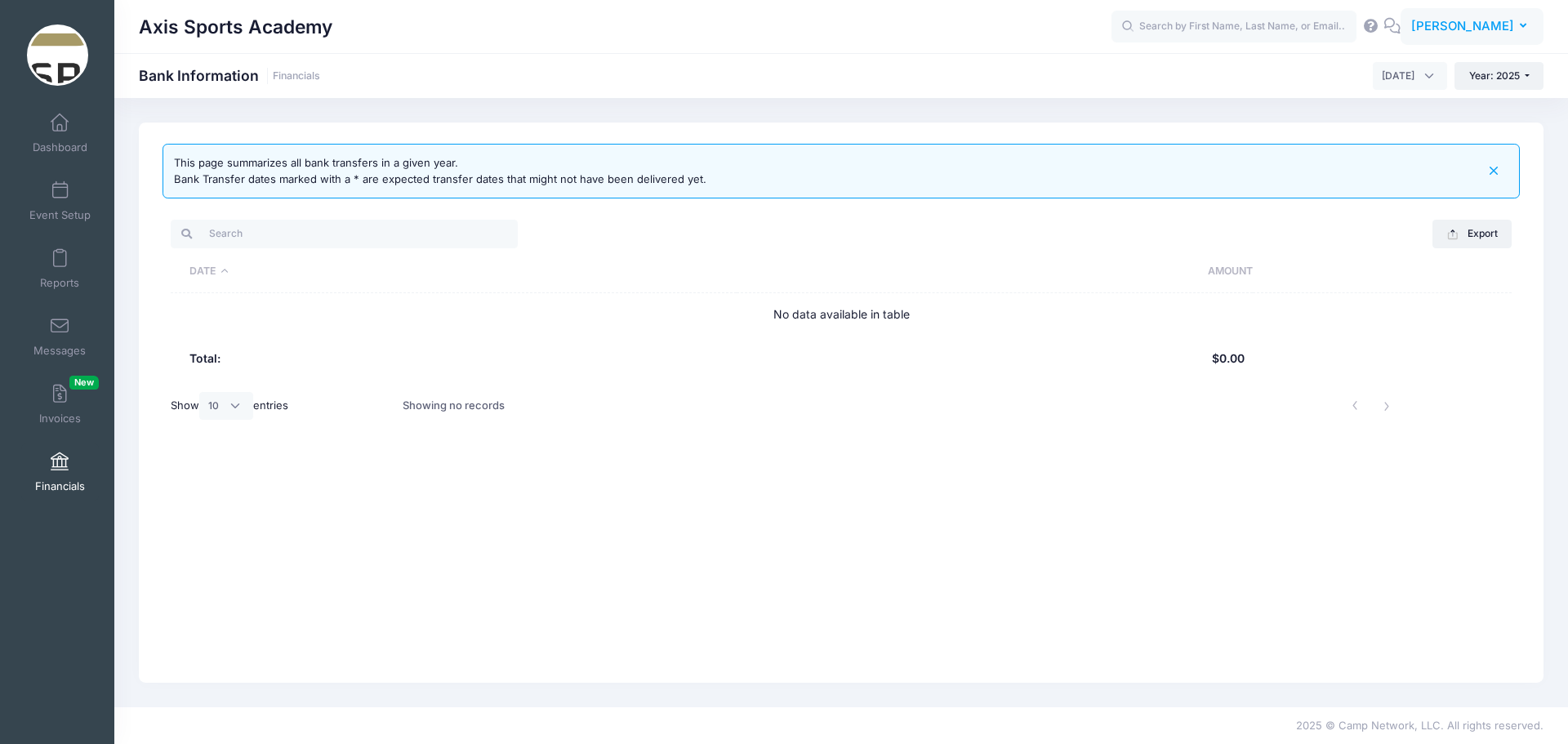
click at [1507, 19] on span "[PERSON_NAME]" at bounding box center [1461, 26] width 103 height 18
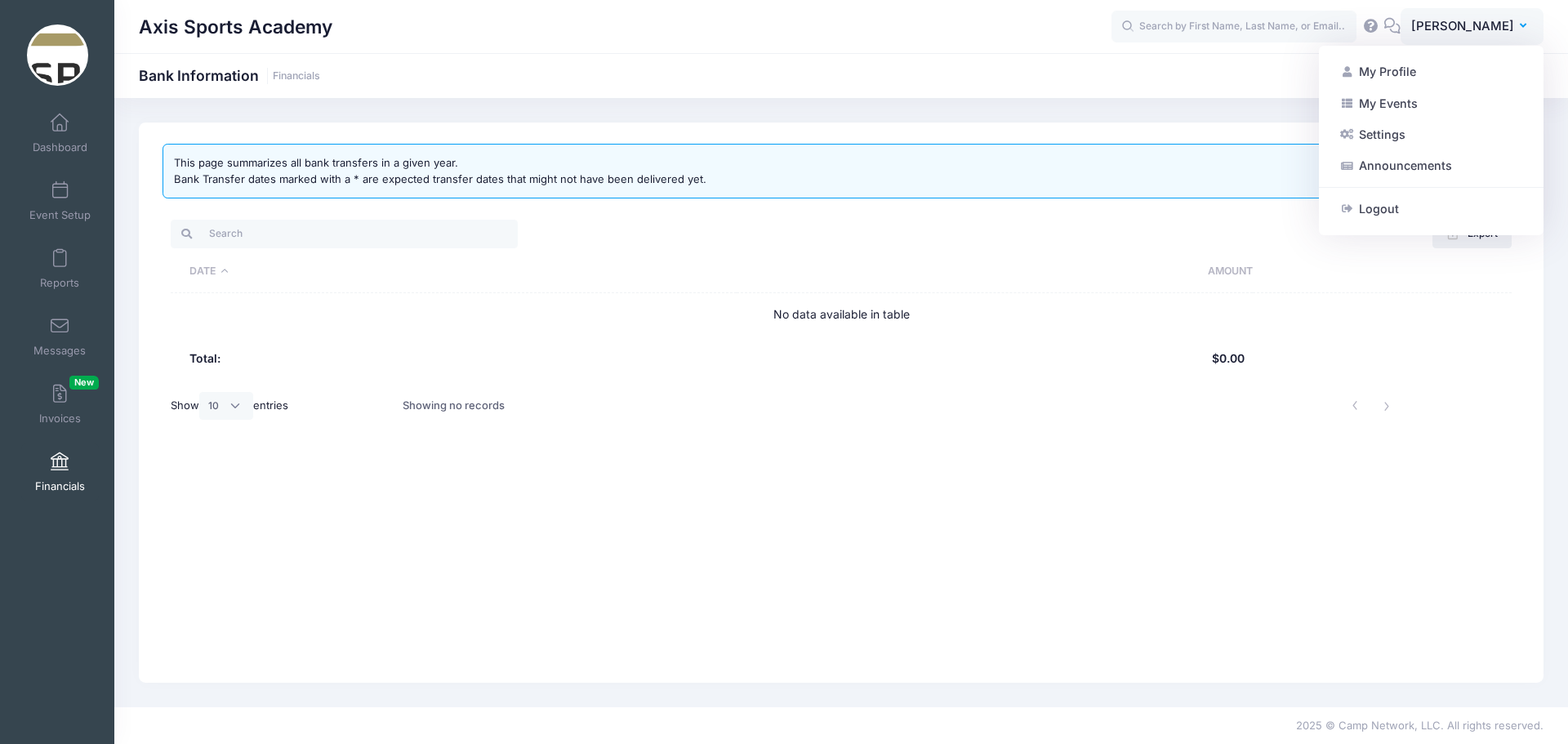
click at [1384, 146] on link "Settings" at bounding box center [1431, 135] width 199 height 31
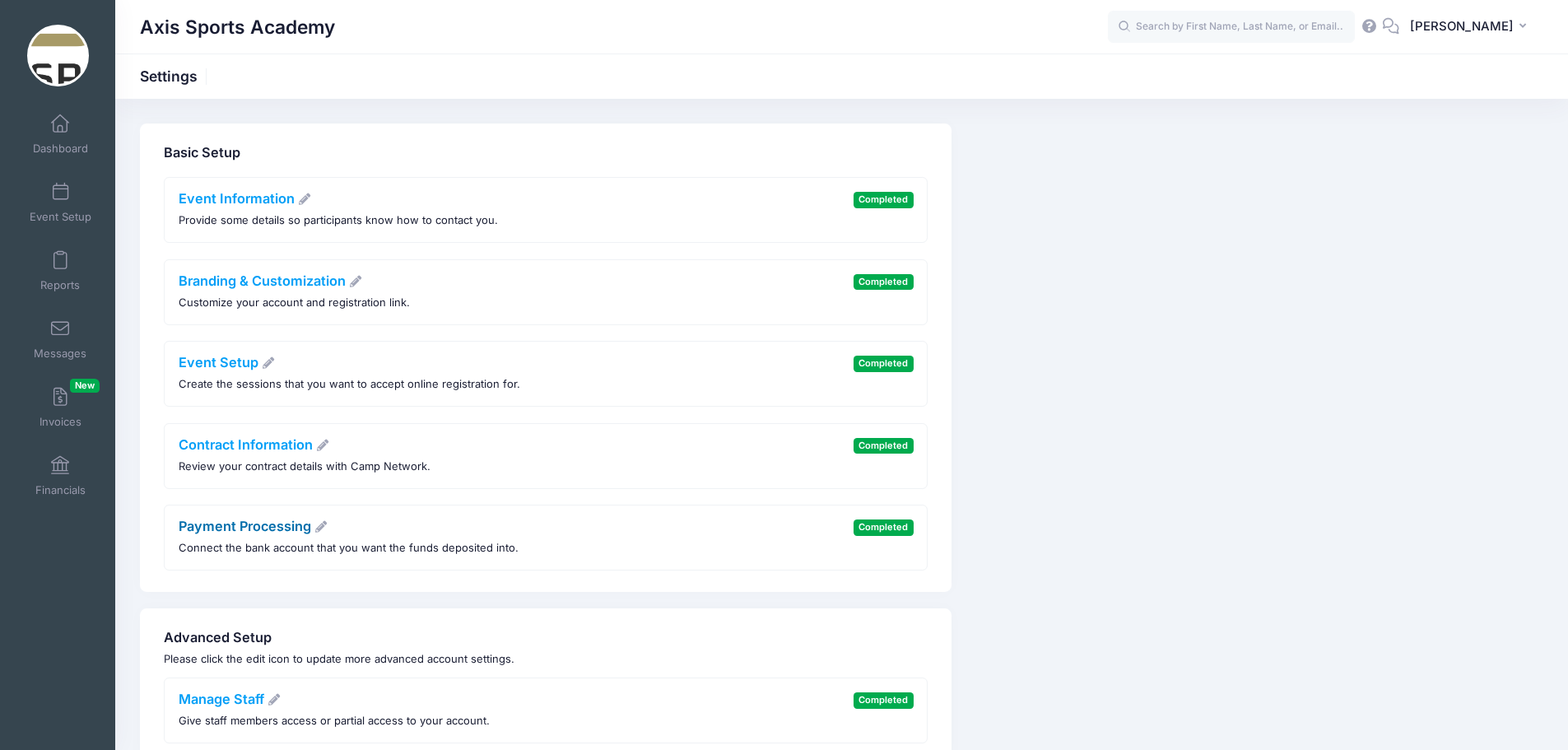
click at [255, 527] on link "Payment Processing" at bounding box center [253, 526] width 150 height 17
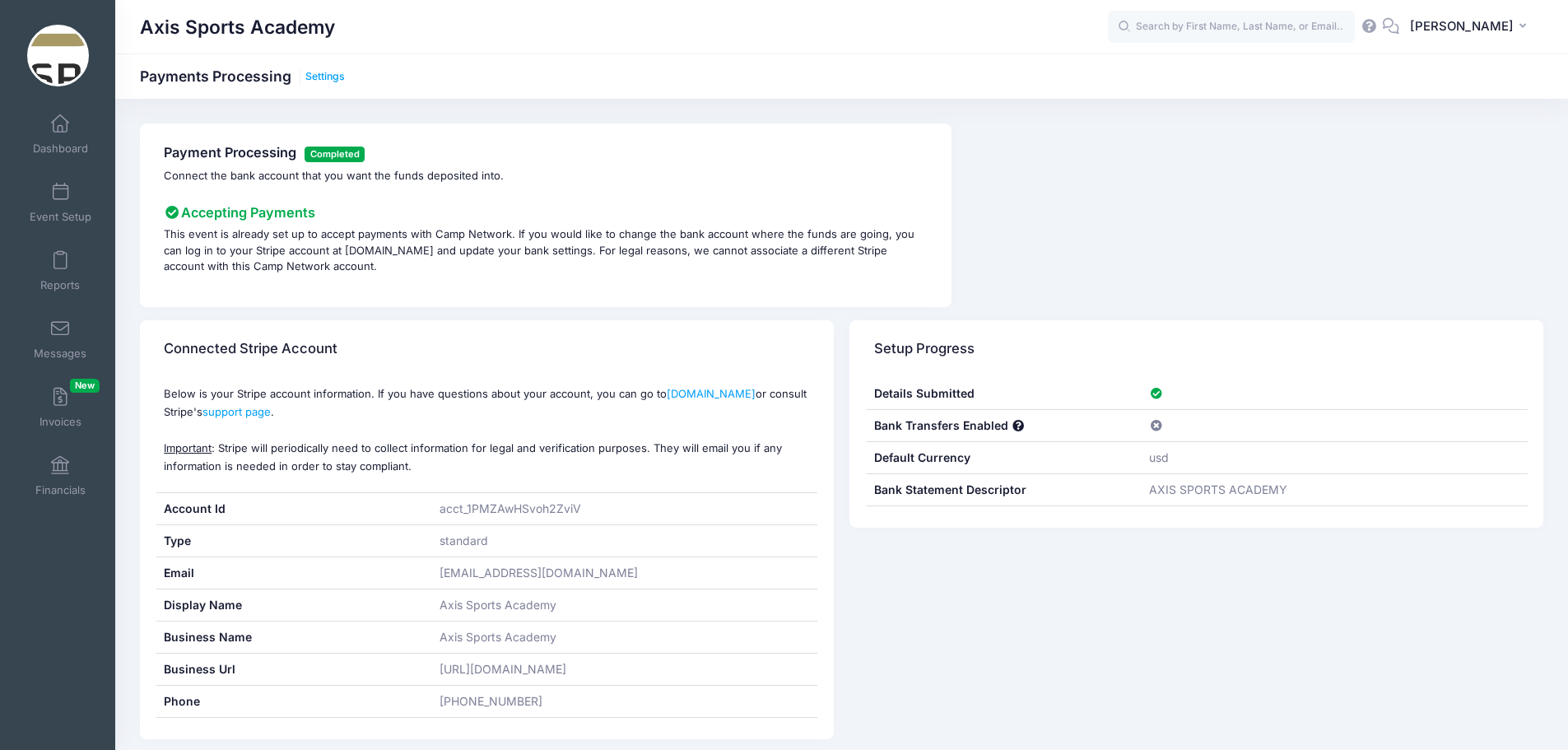
click at [323, 75] on link "Settings" at bounding box center [325, 76] width 39 height 12
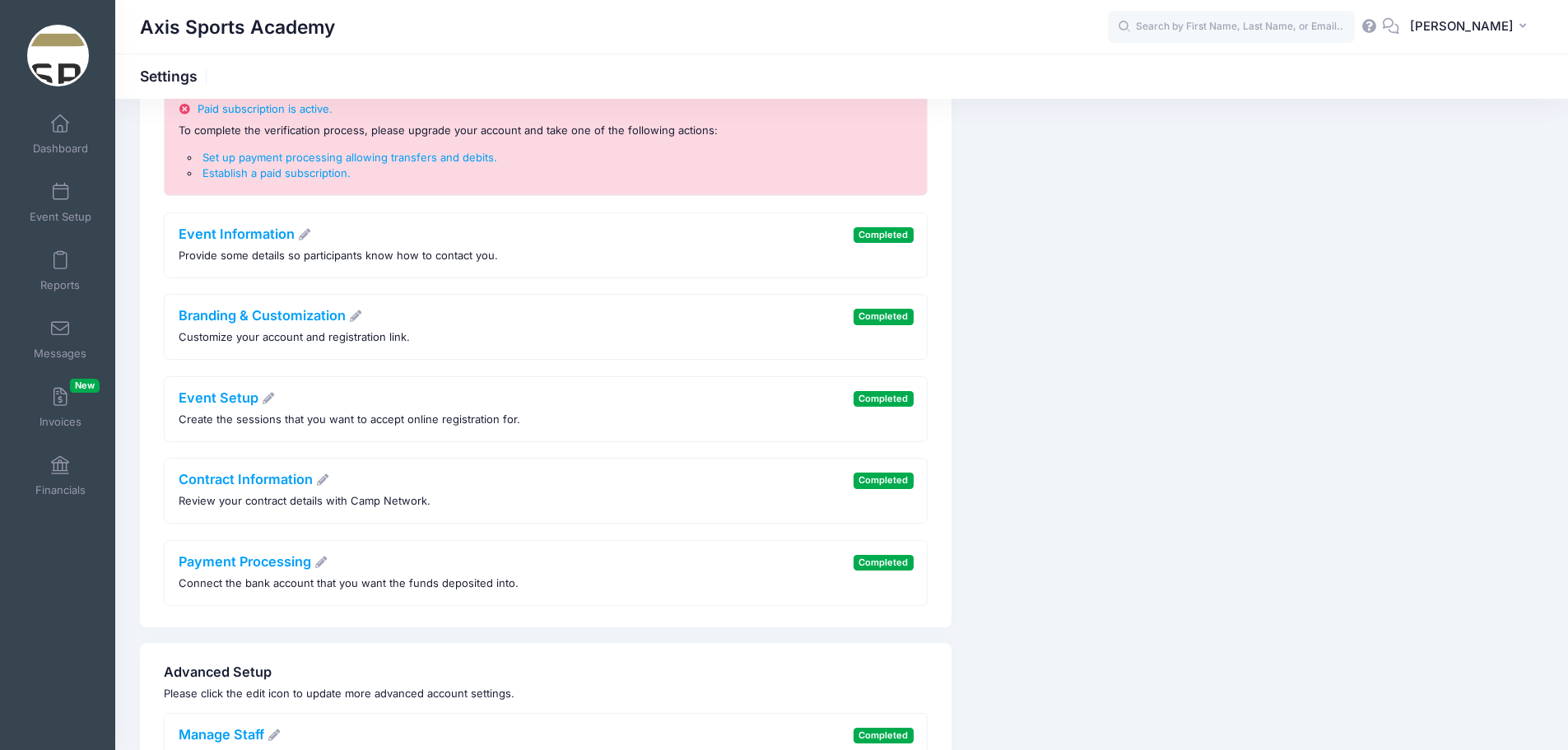
scroll to position [255, 0]
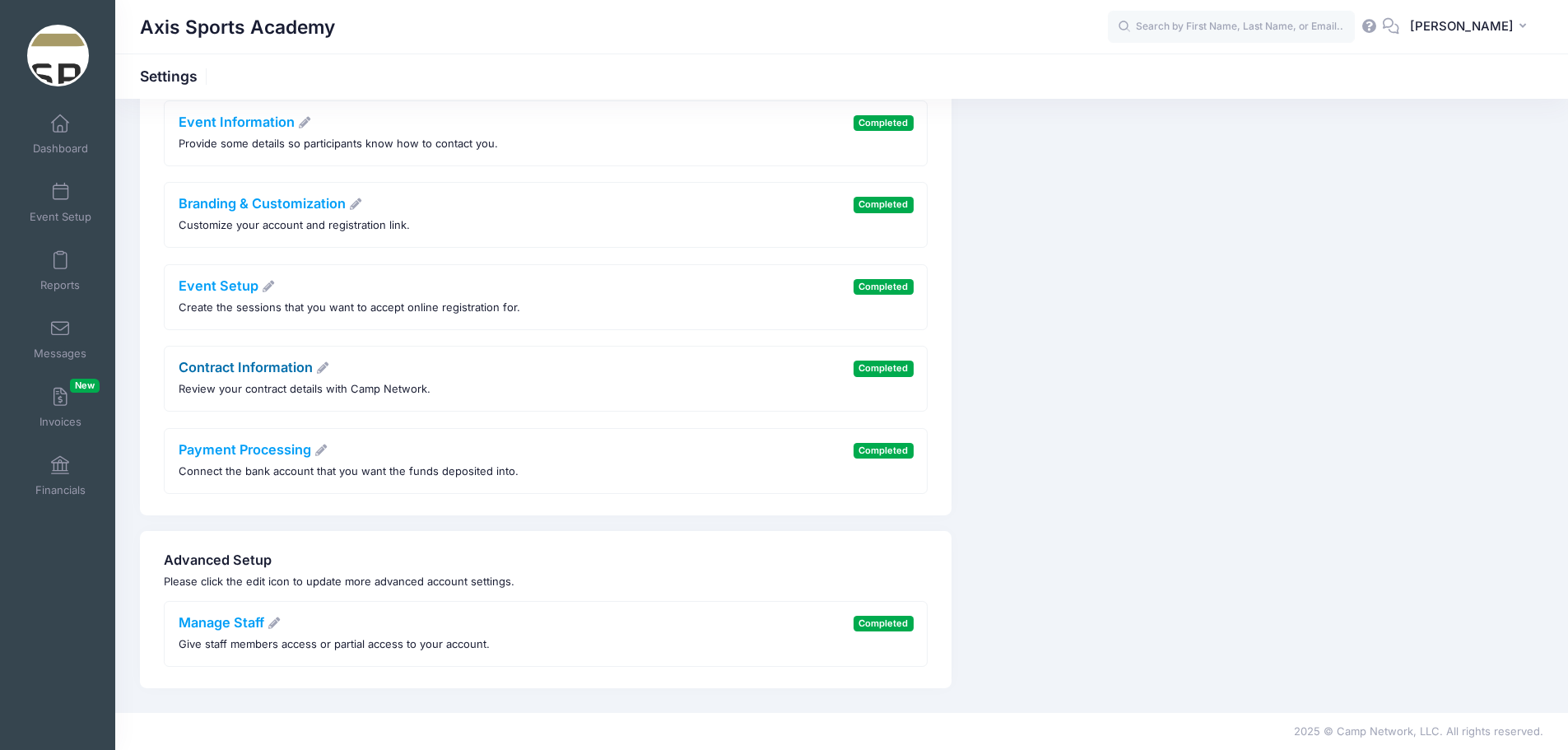
click at [249, 372] on link "Contract Information" at bounding box center [254, 367] width 151 height 17
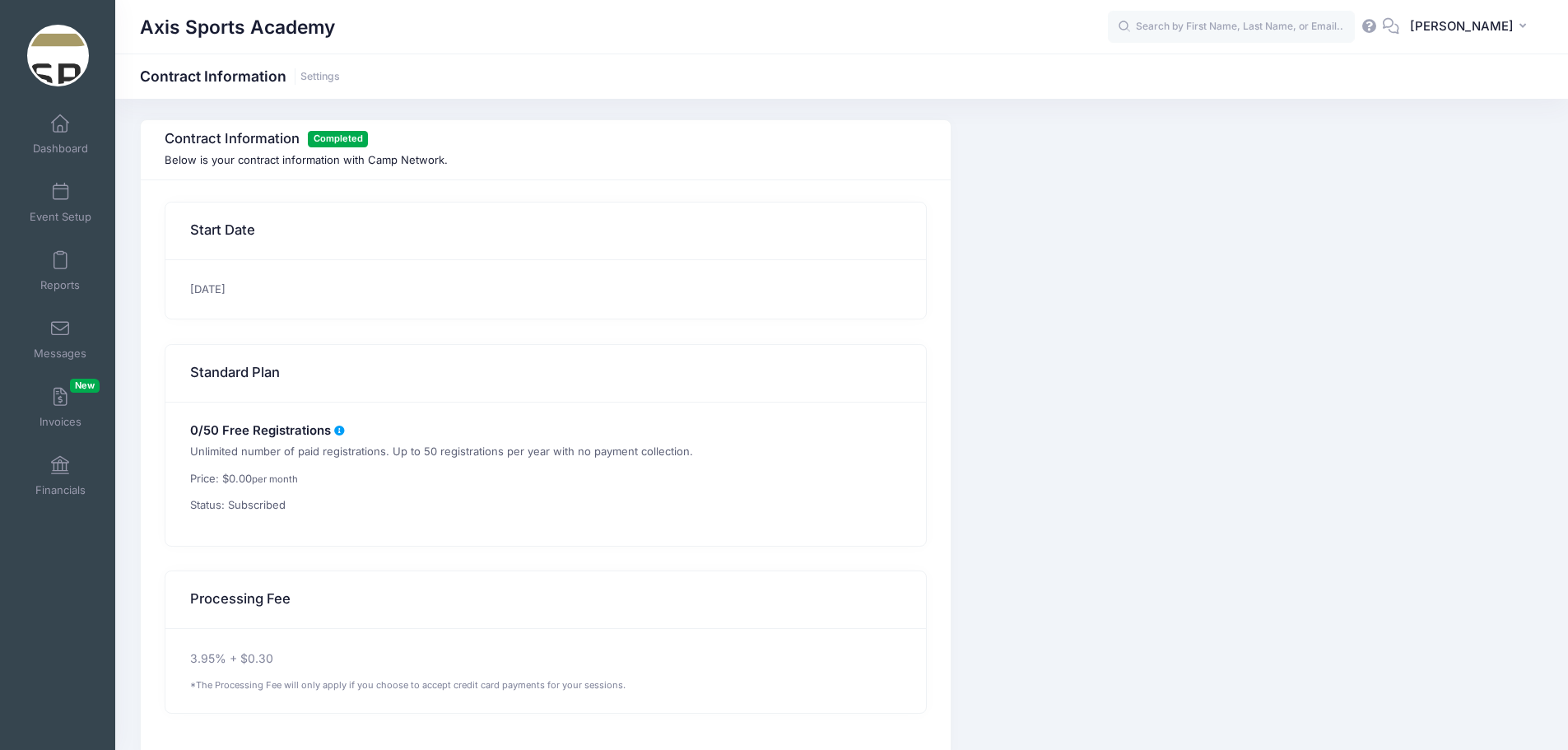
scroll to position [76, 0]
